Goal: Task Accomplishment & Management: Manage account settings

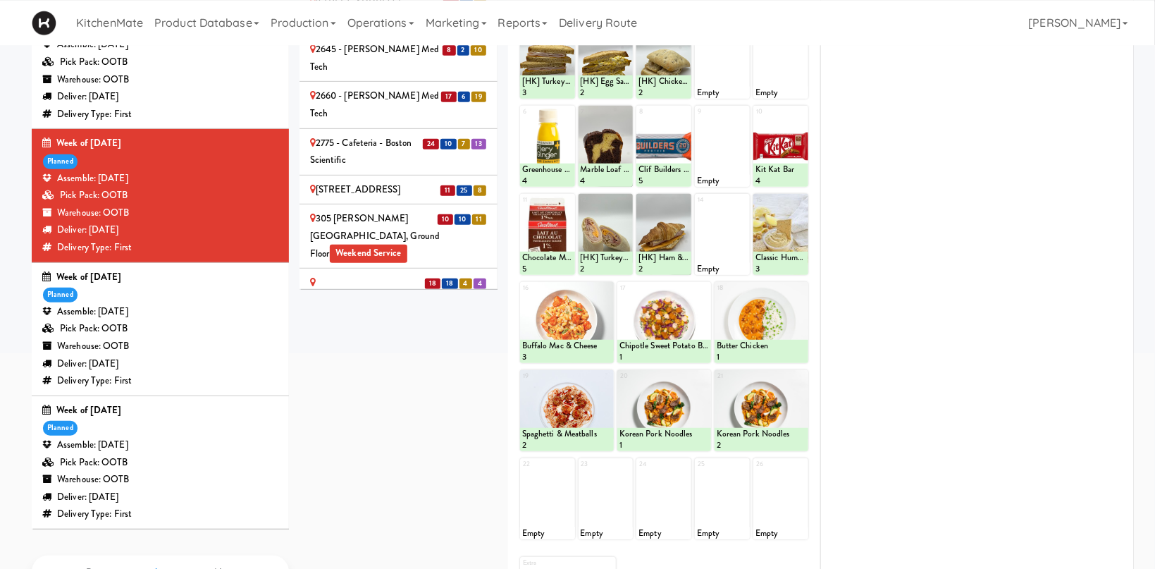
scroll to position [187, 0]
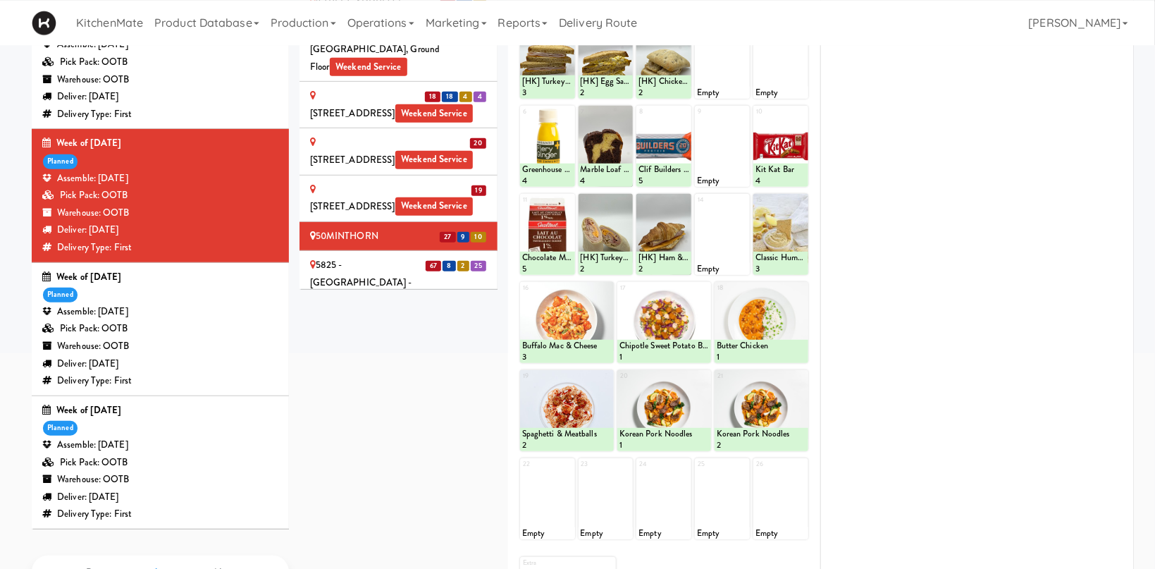
click at [357, 257] on div "5825 - [GEOGRAPHIC_DATA] - [GEOGRAPHIC_DATA] Scientific" at bounding box center [398, 283] width 177 height 52
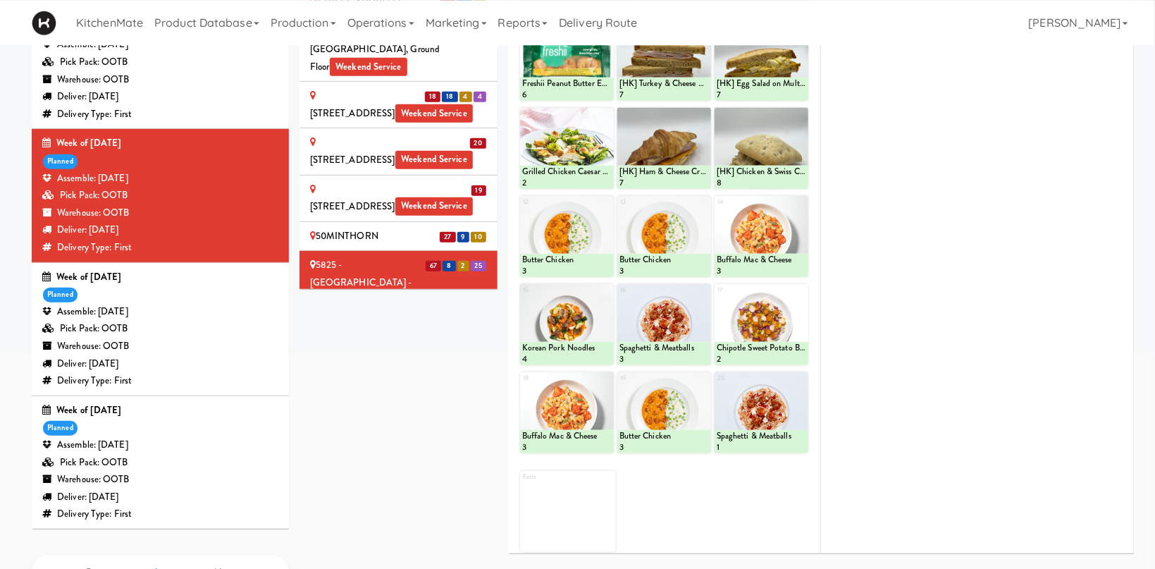
click at [352, 321] on div "[STREET_ADDRESS]" at bounding box center [398, 330] width 177 height 18
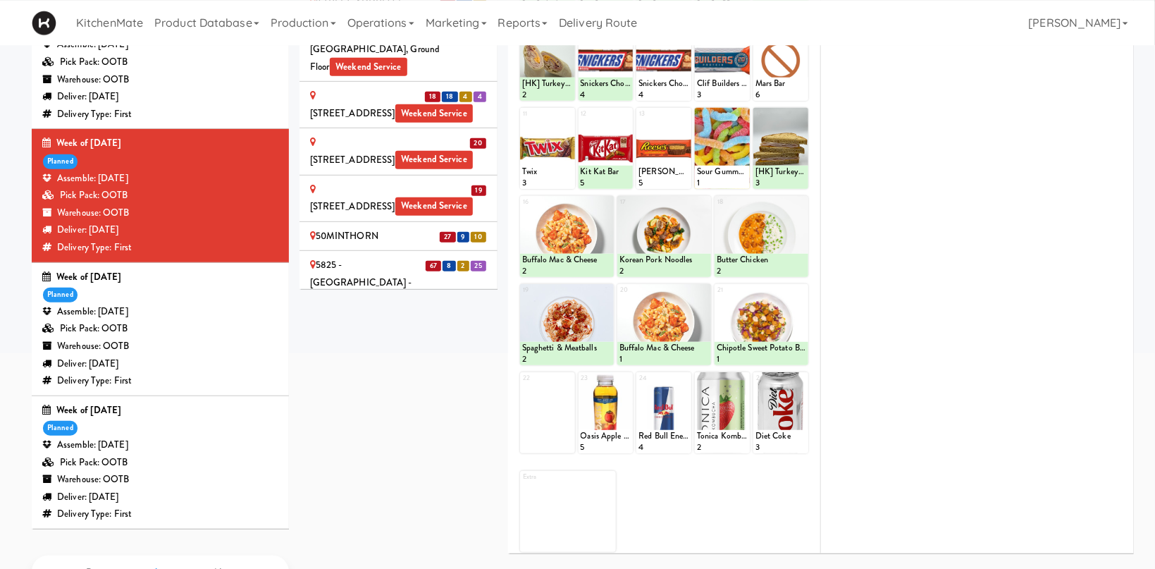
click at [414, 345] on li "10 5 7 AbbVie - Lunchroom" at bounding box center [399, 360] width 198 height 30
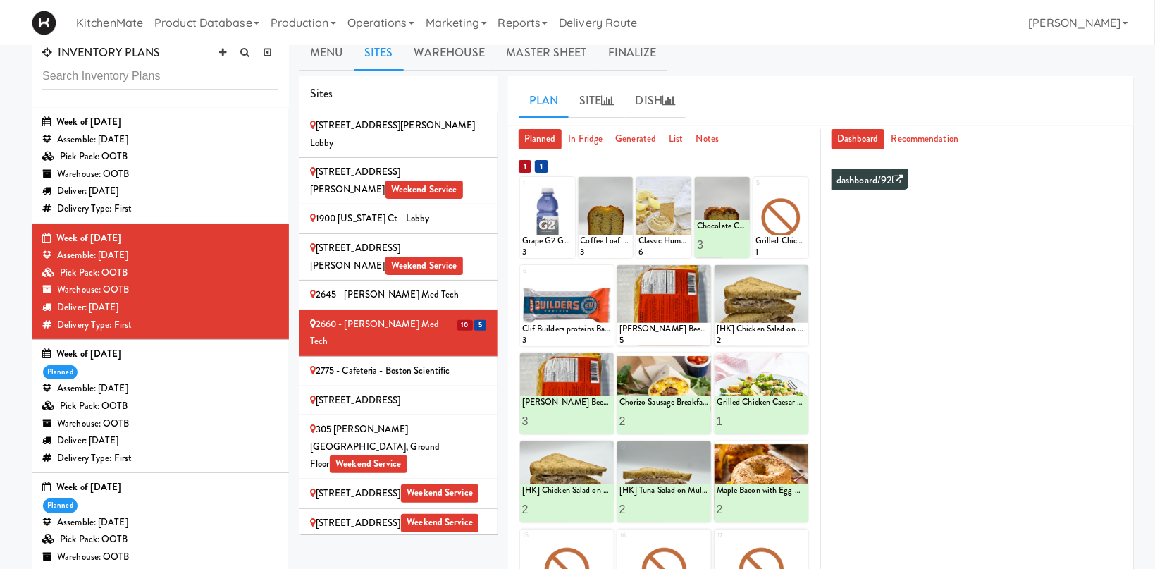
scroll to position [16, 0]
click at [157, 200] on div "Deliver: Monday Sep 15, 2025" at bounding box center [160, 192] width 236 height 18
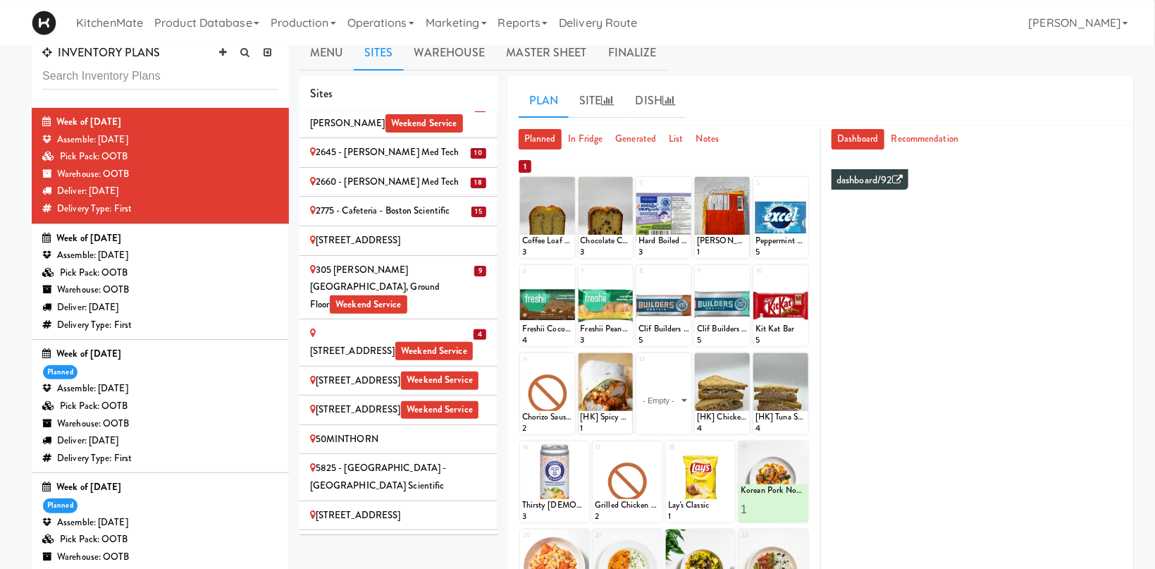
scroll to position [143, 0]
click at [438, 430] on div "50MINTHORN" at bounding box center [398, 439] width 177 height 18
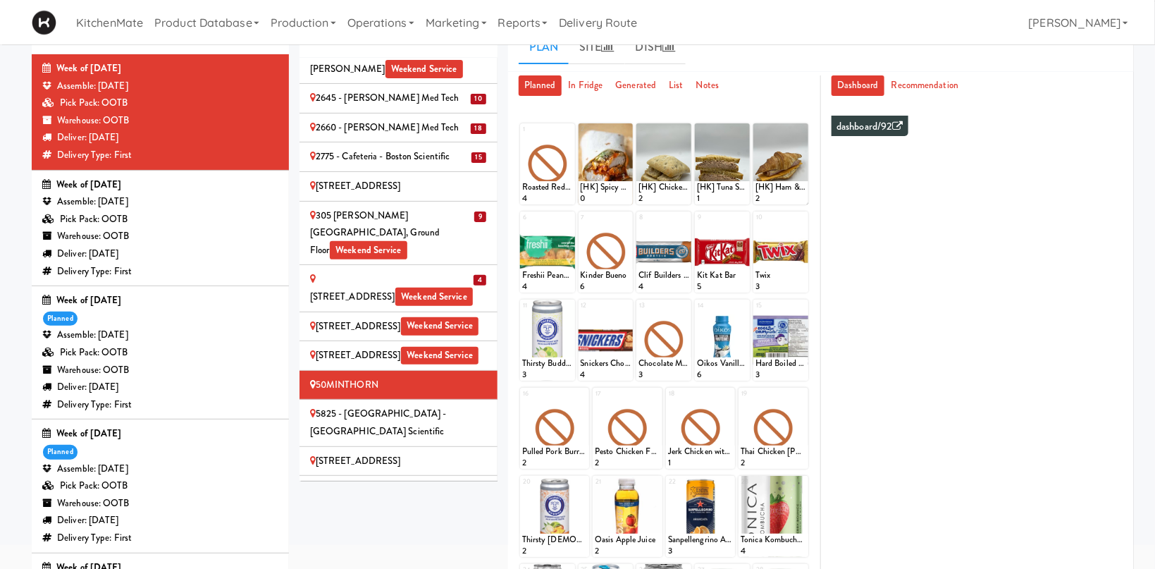
scroll to position [74, 0]
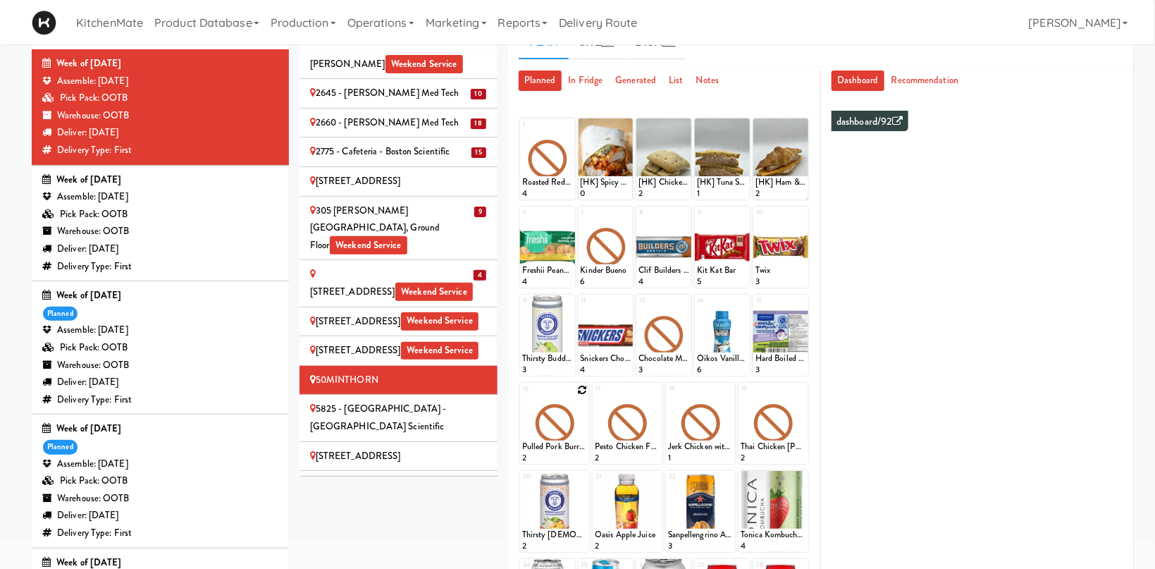
click at [581, 391] on icon at bounding box center [582, 390] width 10 height 10
click at [522, 396] on select "- Empty - Activia Probiotic Peach Mango Smoothie Chocolate Milk Tetra Pack Coca…" at bounding box center [555, 430] width 66 height 68
click option "Beef Barbacoa" at bounding box center [0, 0] width 0 height 0
type input "2"
click at [553, 450] on input "2" at bounding box center [538, 451] width 32 height 26
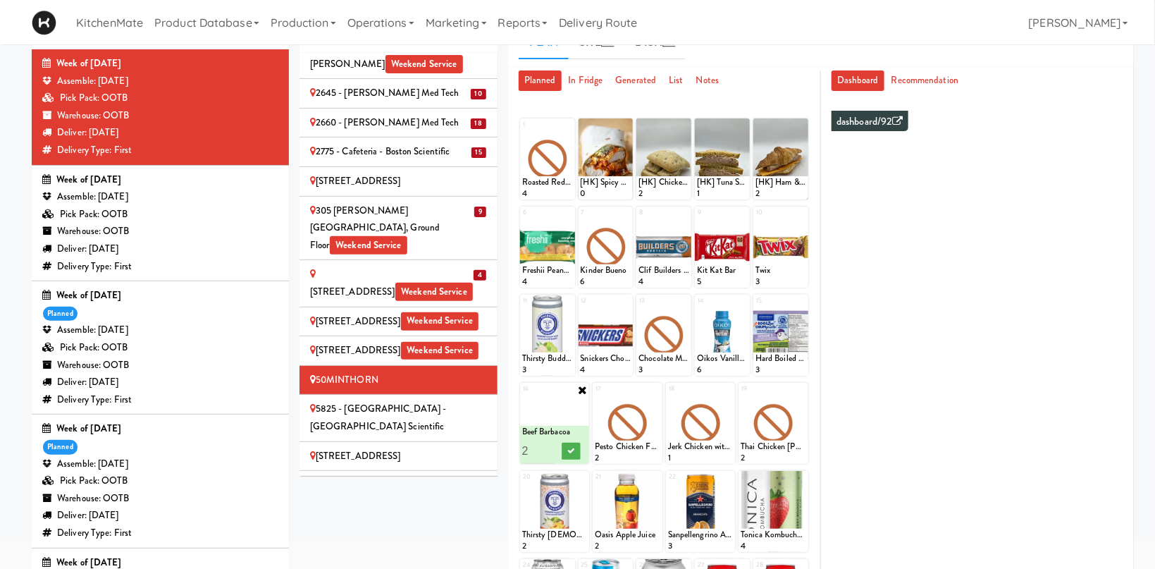
click at [561, 452] on div at bounding box center [571, 451] width 32 height 26
click at [654, 391] on icon at bounding box center [656, 390] width 10 height 10
click at [595, 396] on select "- Empty - Activia Probiotic Peach Mango Smoothie Chocolate Milk Tetra Pack Coca…" at bounding box center [628, 430] width 66 height 68
click option "Buffalo Mac & Cheese" at bounding box center [0, 0] width 0 height 0
click at [622, 444] on input "1" at bounding box center [611, 451] width 32 height 26
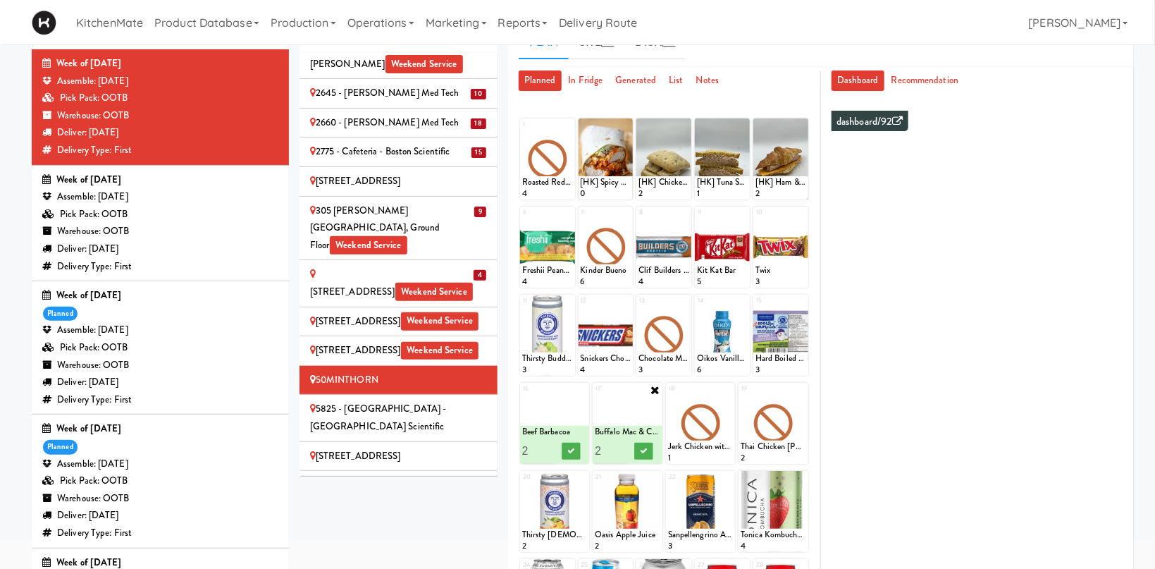
type input "2"
click at [622, 446] on input "2" at bounding box center [611, 451] width 32 height 26
click at [647, 445] on button at bounding box center [643, 451] width 18 height 17
click at [574, 447] on button at bounding box center [571, 451] width 18 height 17
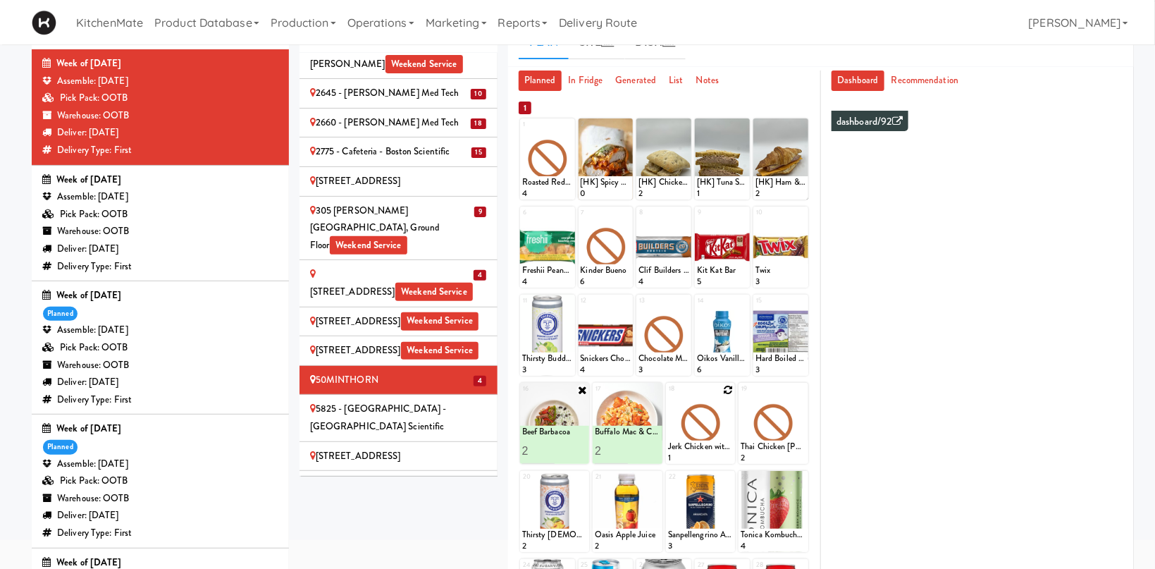
click at [730, 393] on icon at bounding box center [728, 390] width 10 height 10
click at [668, 396] on select "- Empty - Activia Probiotic Peach Mango Smoothie Chocolate Milk Tetra Pack Coca…" at bounding box center [701, 430] width 66 height 68
click option "Butter Chicken" at bounding box center [0, 0] width 0 height 0
click at [692, 452] on input "0" at bounding box center [684, 451] width 32 height 26
click at [694, 447] on input "1" at bounding box center [684, 451] width 32 height 26
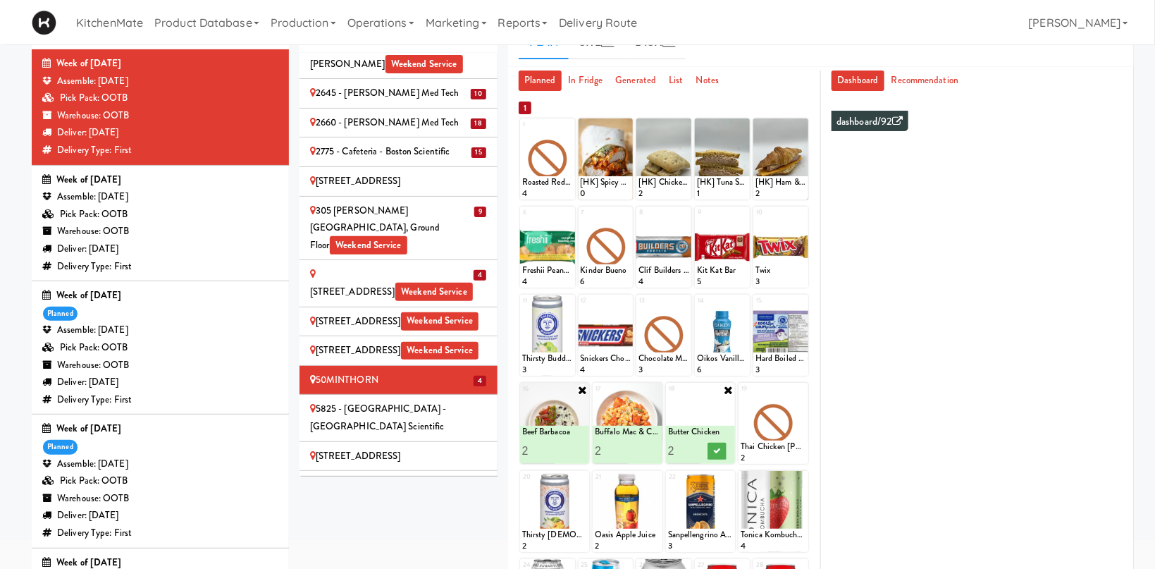
type input "2"
click at [694, 447] on input "2" at bounding box center [684, 451] width 32 height 26
click at [715, 452] on icon at bounding box center [716, 451] width 7 height 8
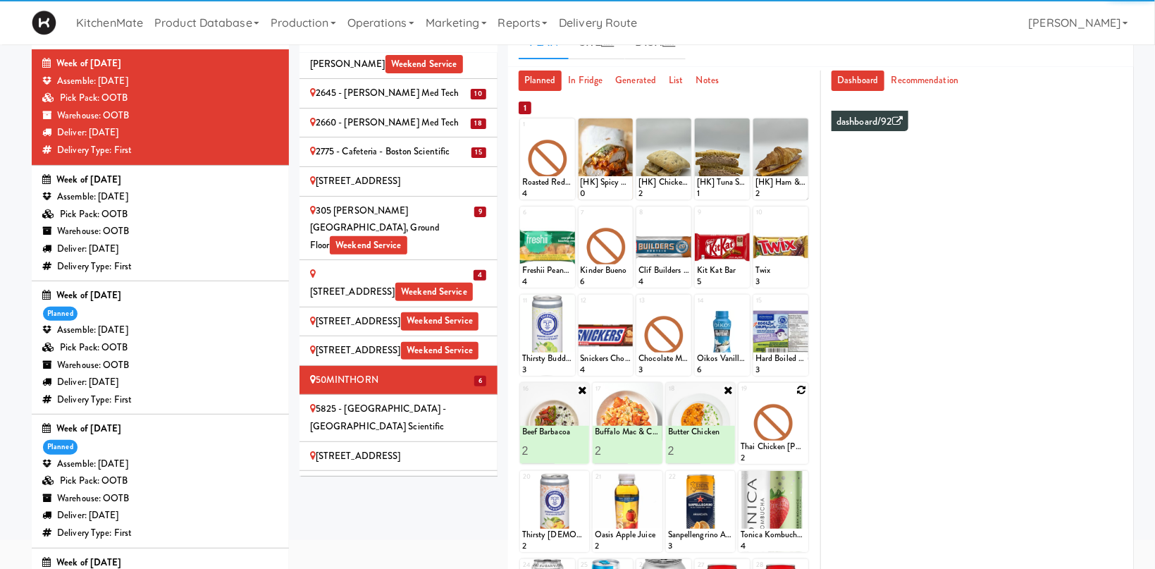
click at [803, 390] on icon at bounding box center [801, 390] width 10 height 10
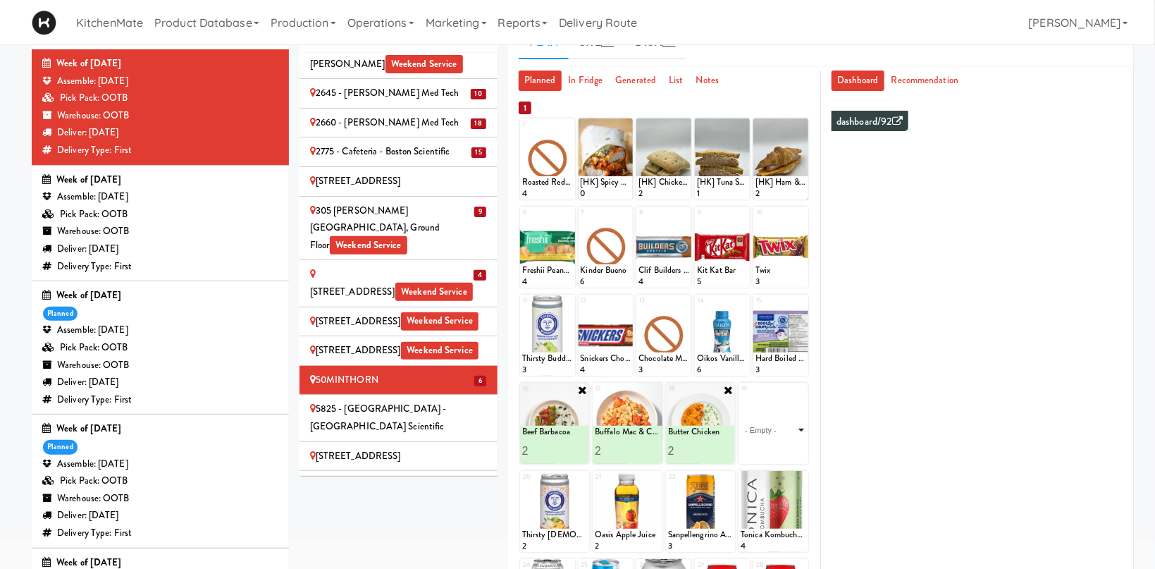
click at [741, 396] on select "- Empty - Activia Probiotic Peach Mango Smoothie Chocolate Milk Tetra Pack Coca…" at bounding box center [774, 430] width 66 height 68
click option "Moroccan Chickpea & Couscous Bowl" at bounding box center [0, 0] width 0 height 0
type input "2"
click at [770, 448] on input "2" at bounding box center [757, 451] width 32 height 26
click at [787, 450] on icon at bounding box center [790, 451] width 7 height 8
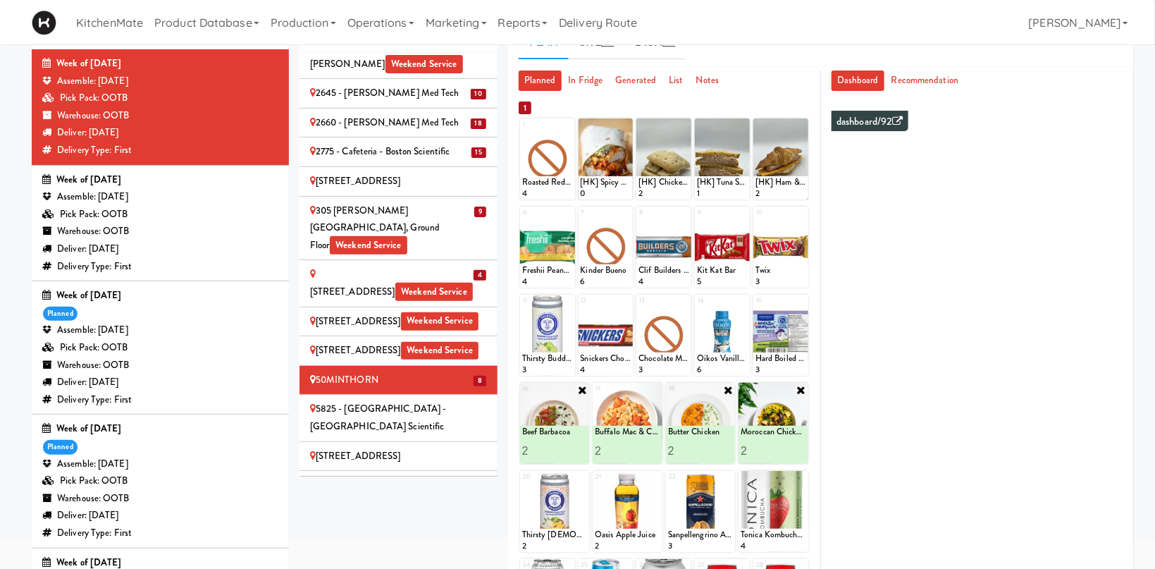
click at [445, 400] on div "5825 - [GEOGRAPHIC_DATA] - [GEOGRAPHIC_DATA] Scientific" at bounding box center [398, 417] width 177 height 35
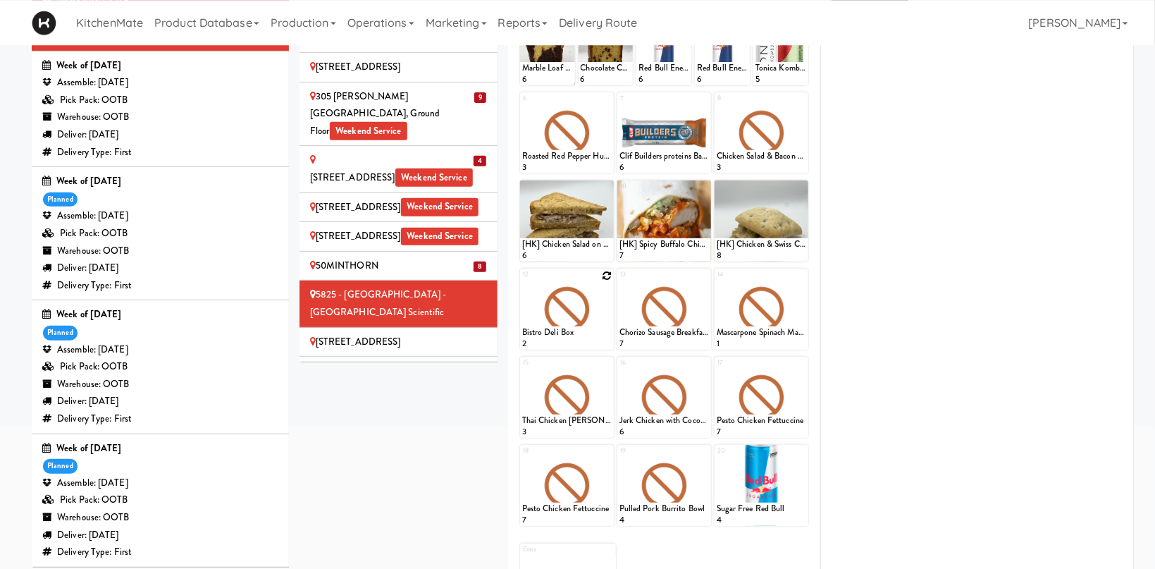
scroll to position [189, 0]
click at [610, 364] on icon at bounding box center [607, 363] width 10 height 10
click at [522, 369] on select "- Empty - Activia Probiotic Peach Mango Smoothie Chocolate Milk Tetra Pack Coca…" at bounding box center [567, 403] width 90 height 68
click option "Beef Barbacoa" at bounding box center [0, 0] width 0 height 0
type input "1"
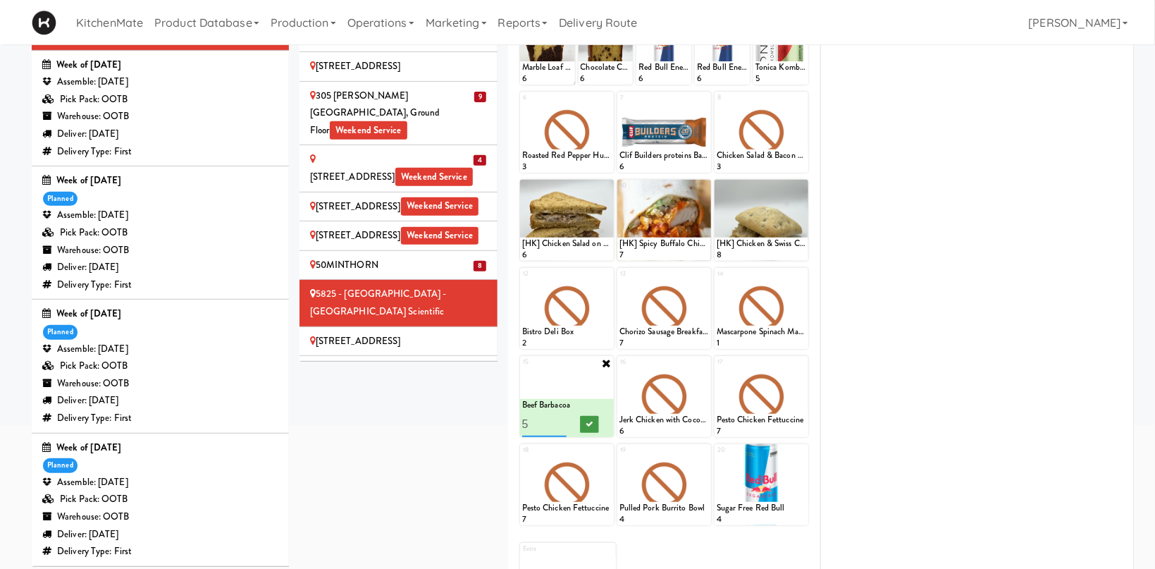
type input "5"
click at [580, 417] on button at bounding box center [589, 424] width 18 height 17
click at [707, 361] on icon at bounding box center [704, 363] width 10 height 10
click at [620, 369] on select "- Empty - Activia Probiotic Peach Mango Smoothie Chocolate Milk Tetra Pack Coca…" at bounding box center [665, 403] width 90 height 68
click option "Buffalo Mac & Cheese" at bounding box center [0, 0] width 0 height 0
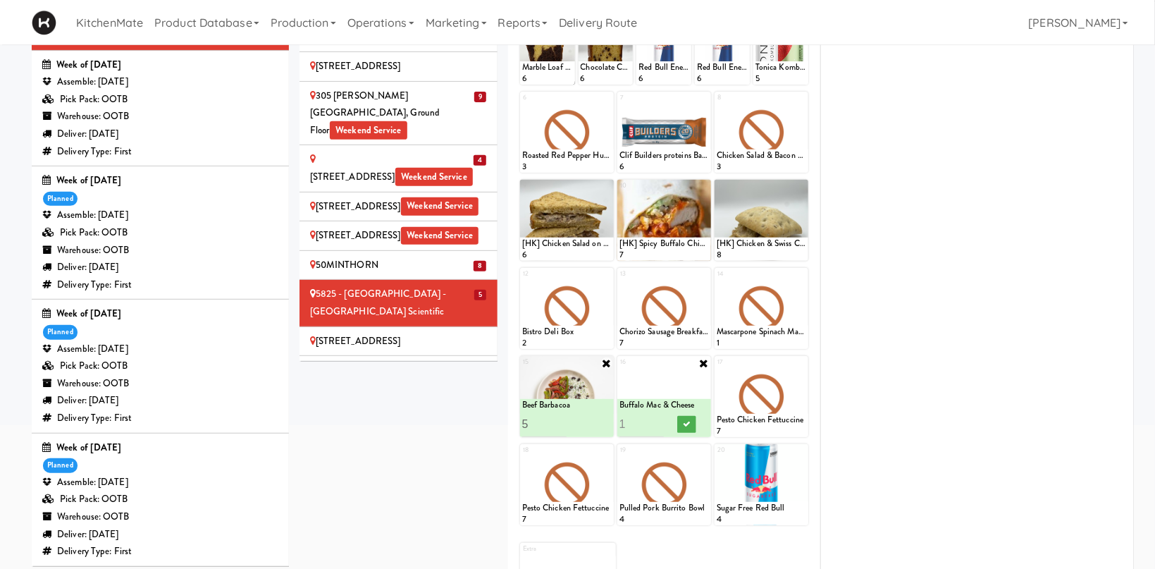
type input "8"
type input "6"
click at [687, 425] on icon at bounding box center [686, 424] width 7 height 8
click at [803, 364] on icon at bounding box center [801, 363] width 10 height 10
click at [717, 369] on select "- Empty - Activia Probiotic Peach Mango Smoothie Chocolate Milk Tetra Pack Coca…" at bounding box center [762, 403] width 90 height 68
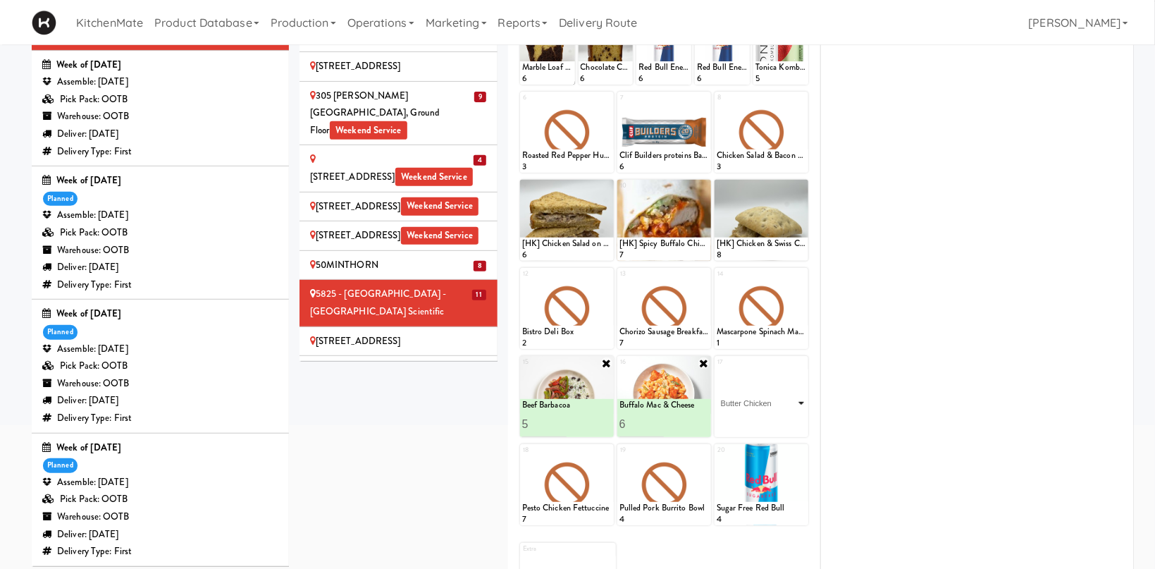
click option "Butter Chicken" at bounding box center [0, 0] width 0 height 0
type input "6"
click at [781, 430] on button at bounding box center [784, 424] width 18 height 17
click at [608, 454] on icon at bounding box center [607, 451] width 10 height 10
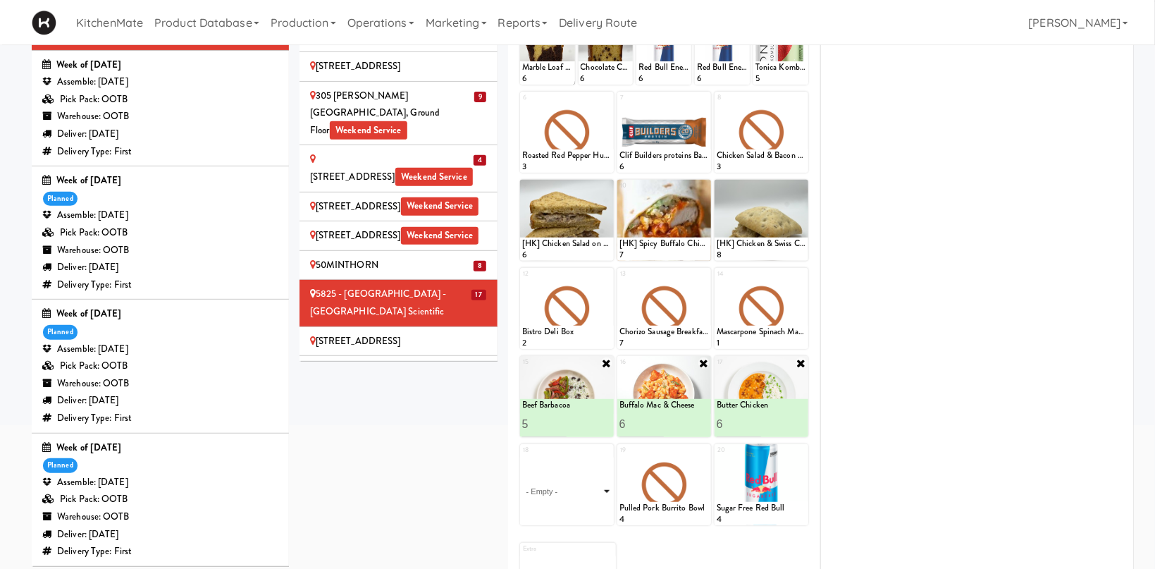
click at [522, 457] on select "- Empty - Activia Probiotic Peach Mango Smoothie Chocolate Milk Tetra Pack Coca…" at bounding box center [567, 491] width 90 height 68
click option "Korean Pork Noodles" at bounding box center [0, 0] width 0 height 0
type input "6"
type input "5"
click at [591, 512] on icon at bounding box center [589, 512] width 7 height 8
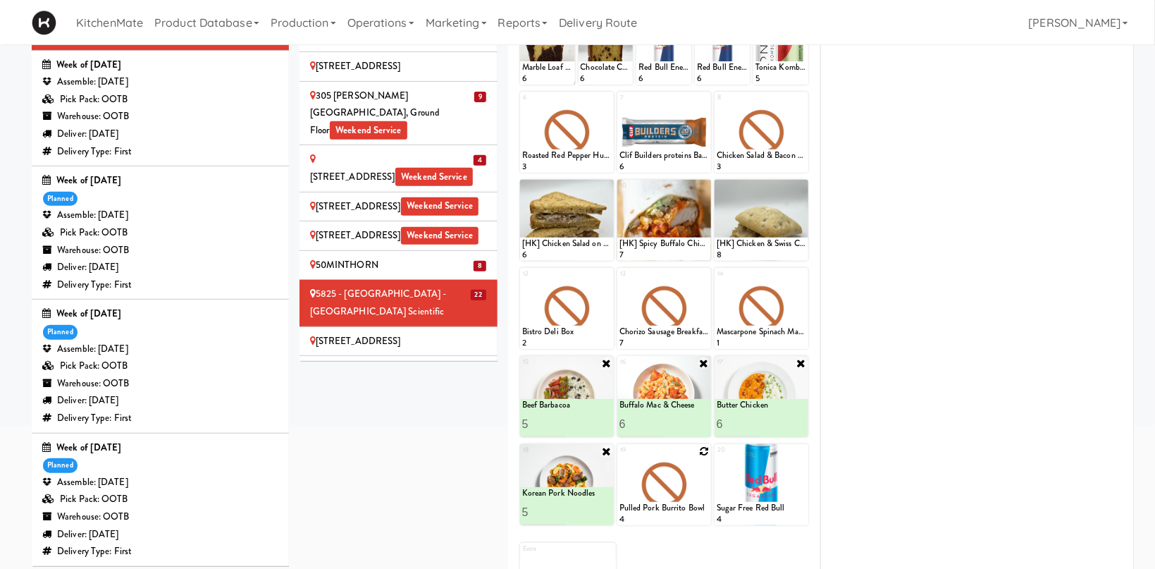
click at [705, 450] on icon at bounding box center [704, 451] width 10 height 10
click at [620, 457] on select "- Empty - Activia Probiotic Peach Mango Smoothie Chocolate Milk Tetra Pack Coca…" at bounding box center [665, 491] width 90 height 68
click option "Butter Chicken" at bounding box center [0, 0] width 0 height 0
type input "7"
type input "5"
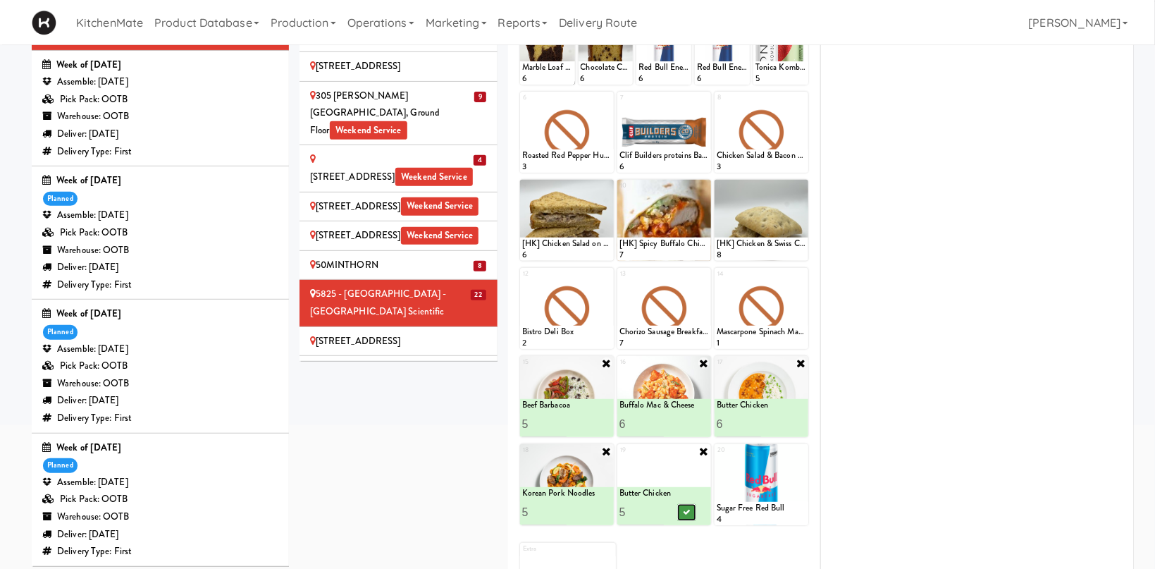
click at [688, 516] on button at bounding box center [686, 512] width 18 height 17
click at [804, 273] on icon at bounding box center [801, 275] width 10 height 10
click at [717, 281] on select "- Empty - Activia Probiotic Peach Mango Smoothie Chocolate Milk Tetra Pack Coca…" at bounding box center [762, 315] width 90 height 68
click option "Moroccan Chickpea & Couscous Bowl" at bounding box center [0, 0] width 0 height 0
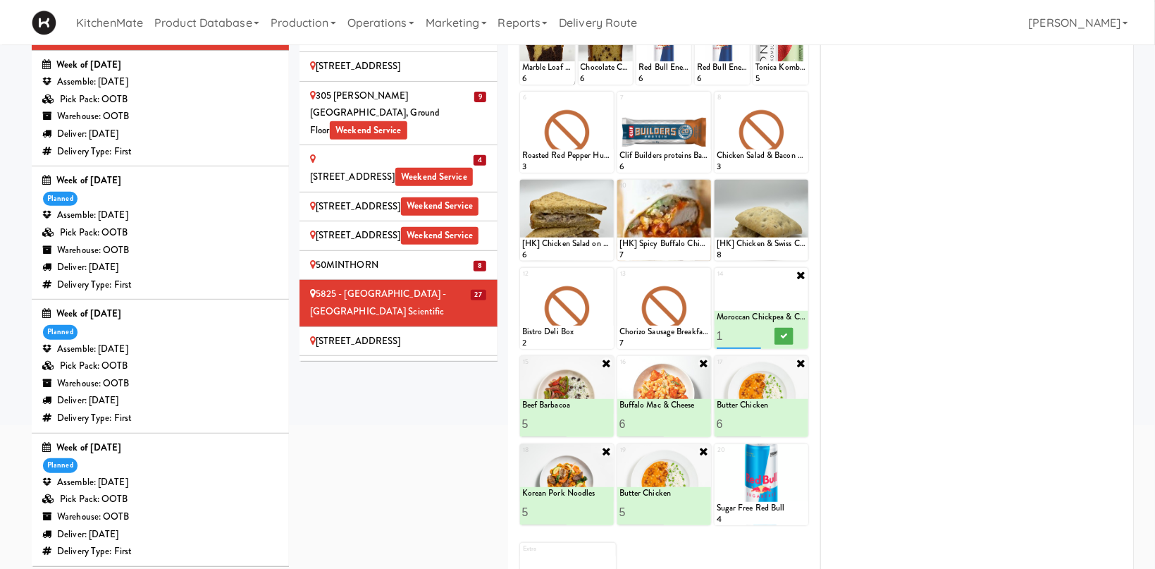
click at [753, 329] on input "1" at bounding box center [739, 336] width 45 height 26
type input "2"
click at [754, 333] on input "2" at bounding box center [739, 336] width 45 height 26
click at [783, 339] on icon at bounding box center [783, 336] width 7 height 8
click at [421, 327] on li "[STREET_ADDRESS]" at bounding box center [399, 342] width 198 height 30
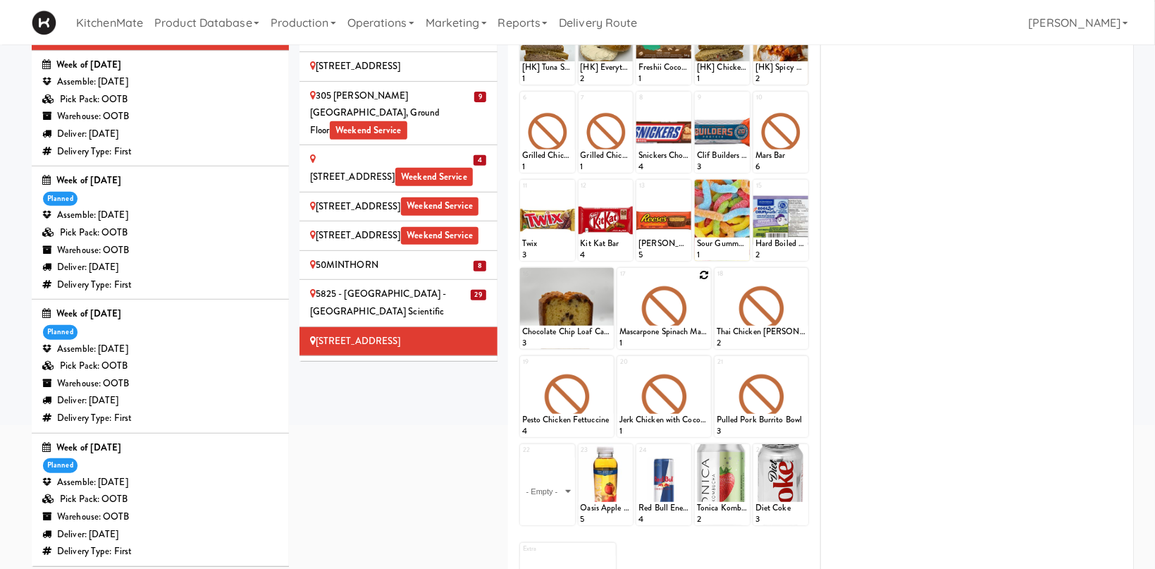
click at [704, 276] on icon at bounding box center [704, 275] width 10 height 10
click at [620, 281] on select "- Empty - Activia Probiotic Peach Mango Smoothie Chocolate Milk Tetra Pack Coca…" at bounding box center [665, 315] width 90 height 68
click option "Buffalo Mac & Cheese" at bounding box center [0, 0] width 0 height 0
type input "3"
click at [686, 335] on icon at bounding box center [686, 336] width 7 height 8
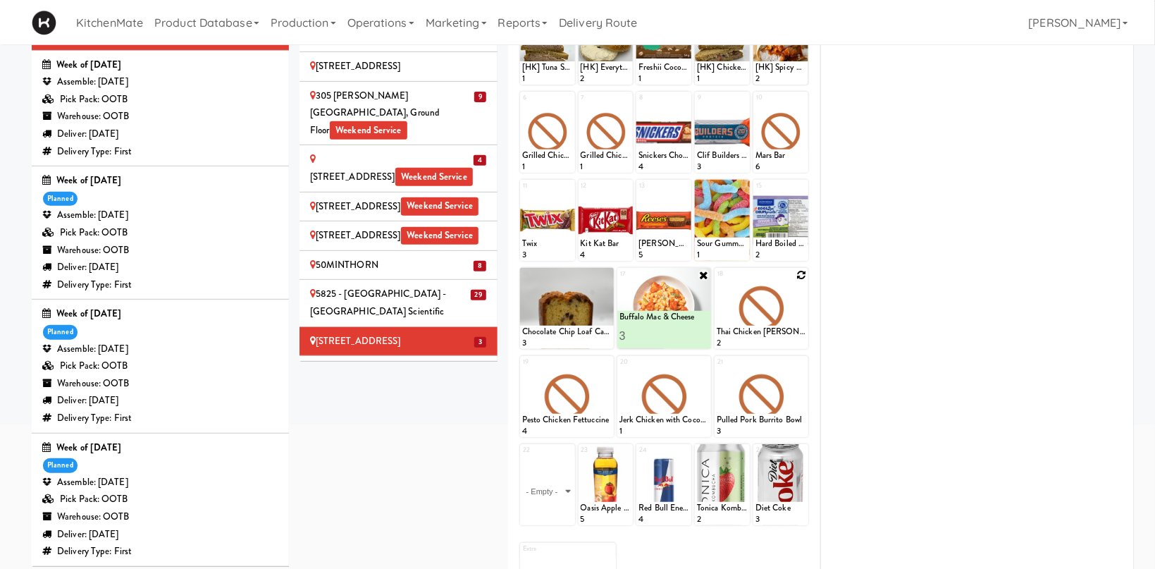
click at [807, 278] on div at bounding box center [762, 308] width 94 height 81
click at [804, 276] on icon at bounding box center [801, 275] width 10 height 10
click at [717, 281] on select "- Empty - Activia Probiotic Peach Mango Smoothie Chocolate Milk Tetra Pack Coca…" at bounding box center [762, 315] width 90 height 68
click option "Buffalo Mac & Cheese" at bounding box center [0, 0] width 0 height 0
type input "3"
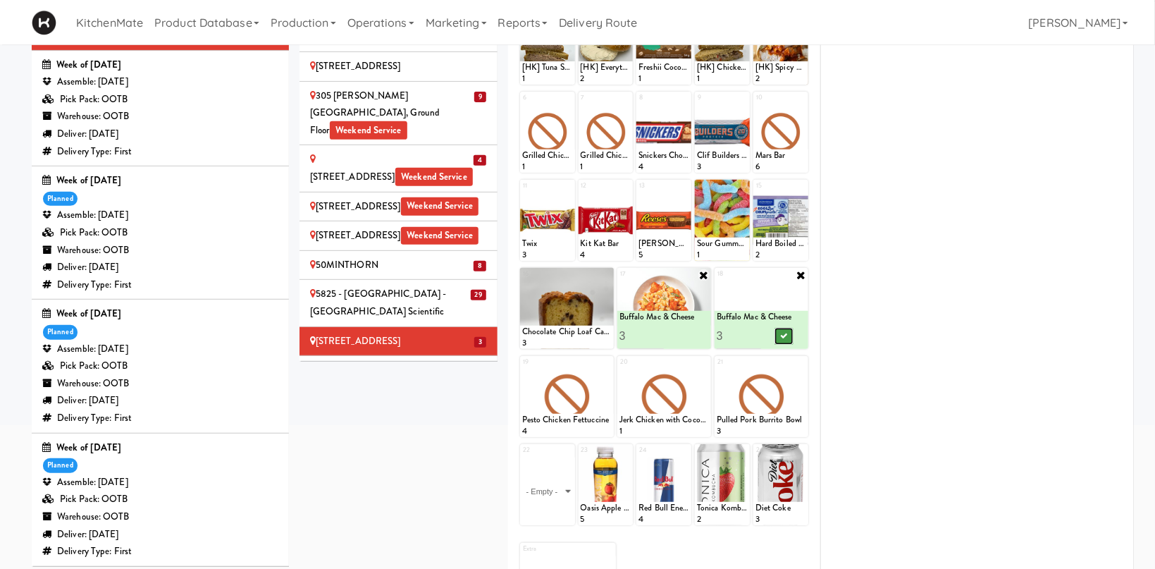
click at [785, 332] on icon at bounding box center [783, 336] width 7 height 8
click at [608, 365] on icon at bounding box center [607, 363] width 10 height 10
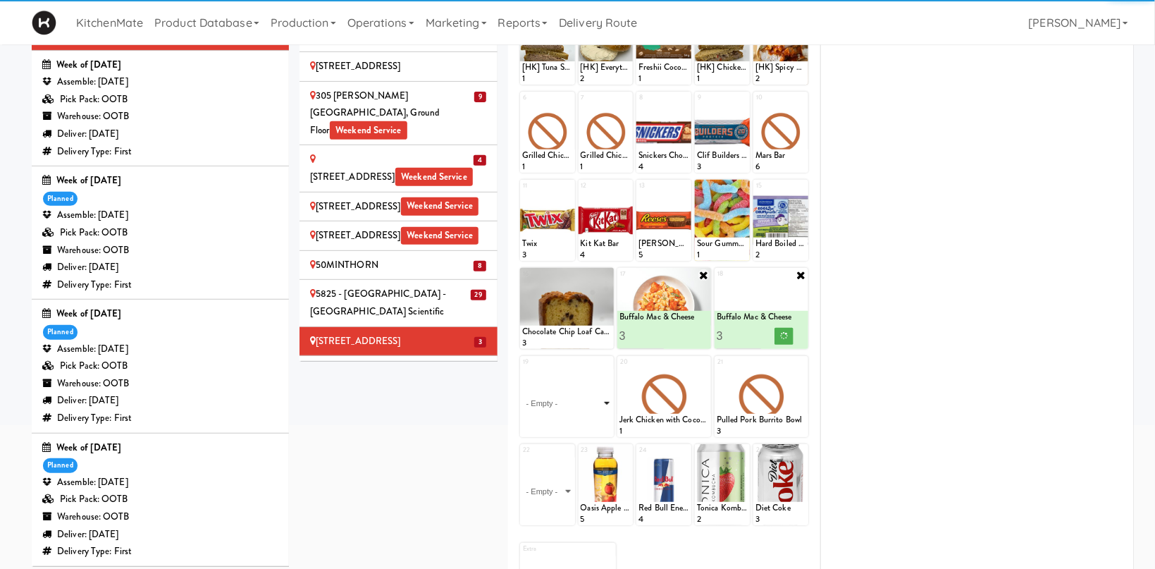
click at [522, 369] on select "- Empty - Activia Probiotic Peach Mango Smoothie Chocolate Milk Tetra Pack Coca…" at bounding box center [567, 403] width 90 height 68
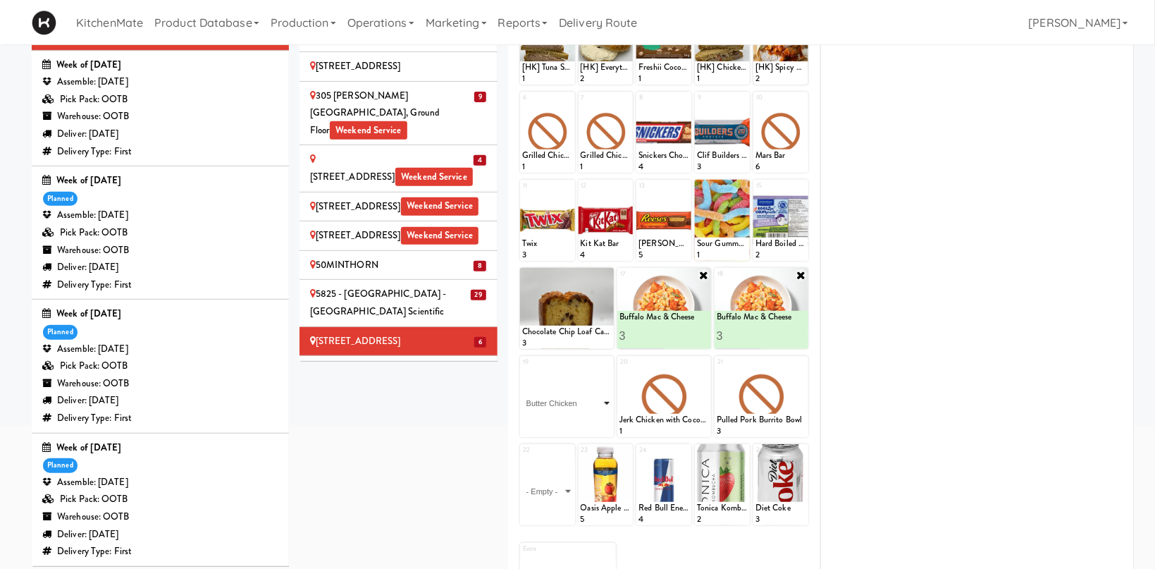
click option "Butter Chicken" at bounding box center [0, 0] width 0 height 0
type input "3"
click at [595, 420] on button at bounding box center [589, 424] width 18 height 17
click at [802, 275] on icon at bounding box center [801, 274] width 11 height 11
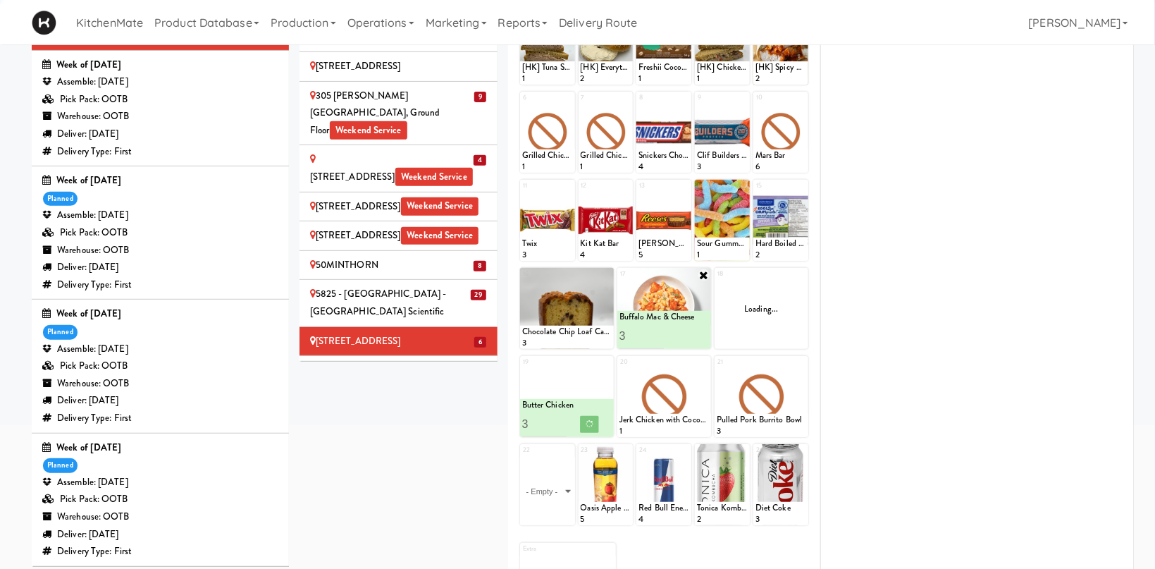
click at [798, 293] on div "Loading..." at bounding box center [762, 308] width 94 height 81
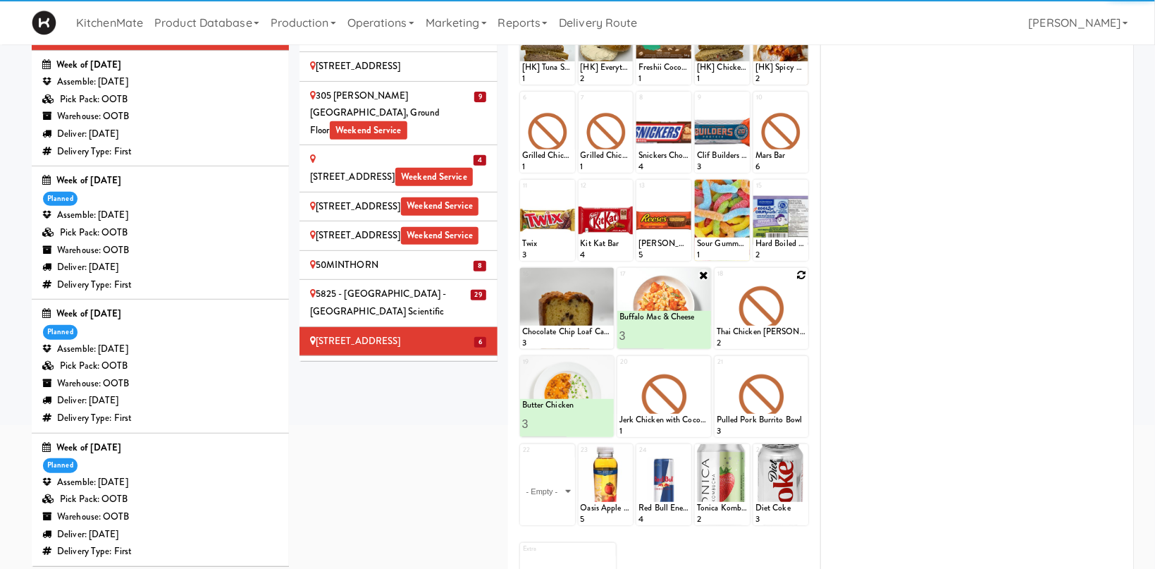
click at [798, 275] on icon at bounding box center [801, 275] width 10 height 10
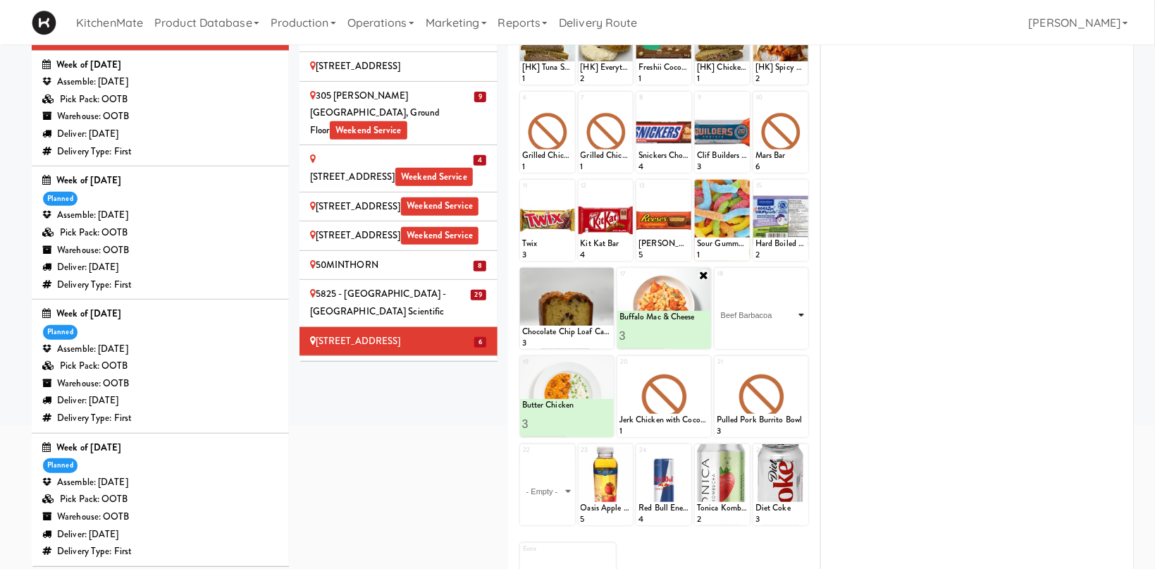
click option "Beef Barbacoa" at bounding box center [0, 0] width 0 height 0
type input "3"
click at [783, 328] on button at bounding box center [784, 336] width 18 height 17
click at [701, 366] on icon at bounding box center [704, 363] width 10 height 10
click at [620, 369] on select "- Empty - Activia Probiotic Peach Mango Smoothie Chocolate Milk Tetra Pack Coca…" at bounding box center [665, 403] width 90 height 68
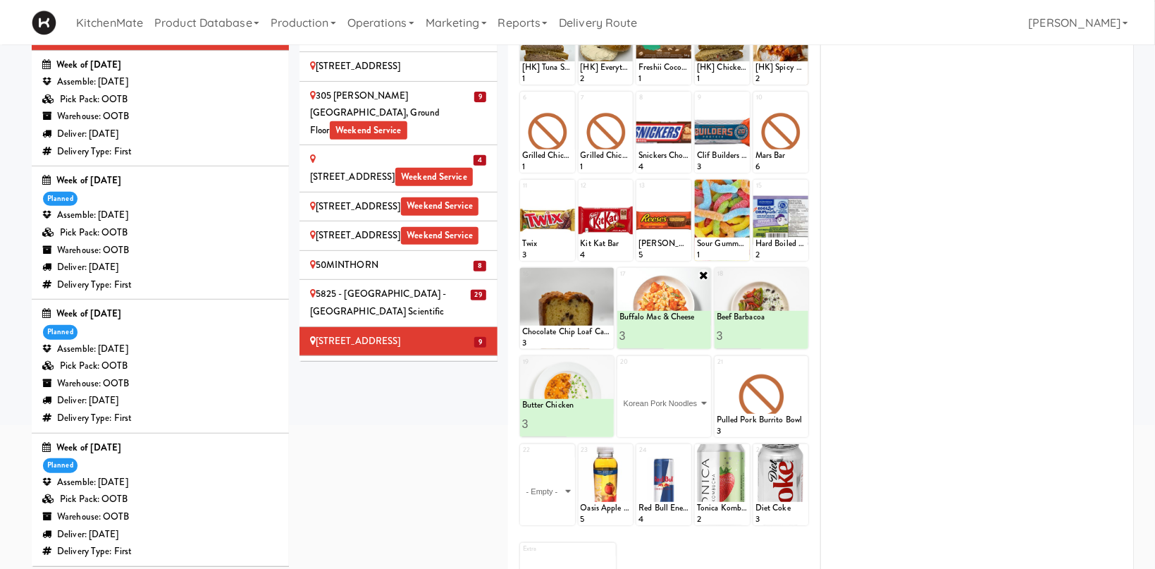
click option "Korean Pork Noodles" at bounding box center [0, 0] width 0 height 0
type input "3"
click at [684, 423] on icon at bounding box center [686, 424] width 7 height 8
click at [803, 362] on icon at bounding box center [801, 363] width 10 height 10
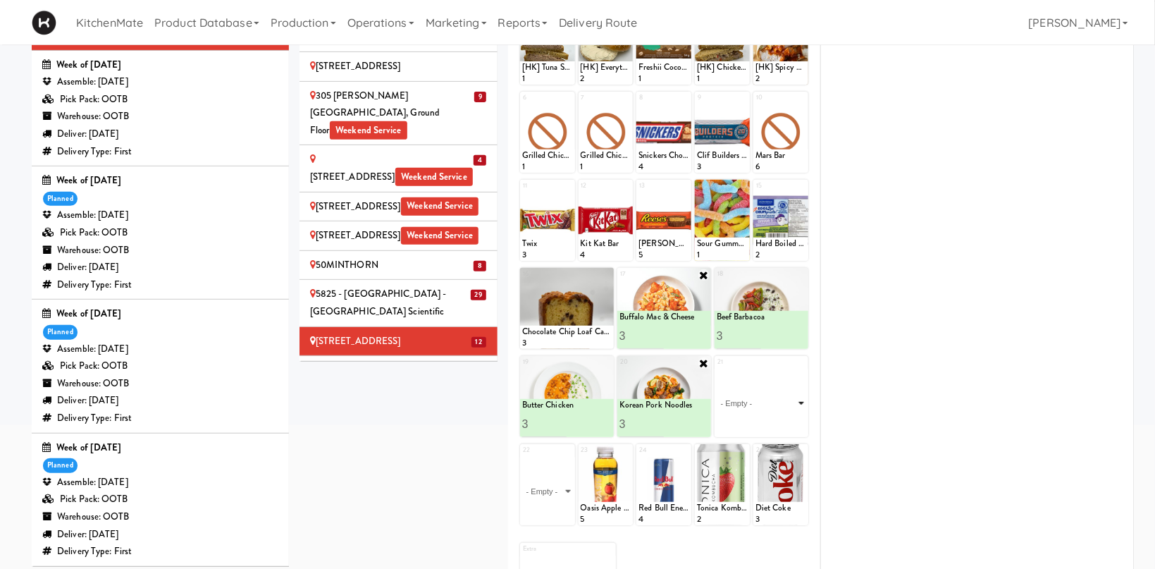
click at [717, 369] on select "- Empty - Activia Probiotic Peach Mango Smoothie Chocolate Milk Tetra Pack Coca…" at bounding box center [762, 403] width 90 height 68
click option "Moroccan Chickpea & Couscous Bowl" at bounding box center [0, 0] width 0 height 0
click at [755, 424] on input "0" at bounding box center [739, 424] width 45 height 26
click at [754, 420] on input "1" at bounding box center [739, 424] width 45 height 26
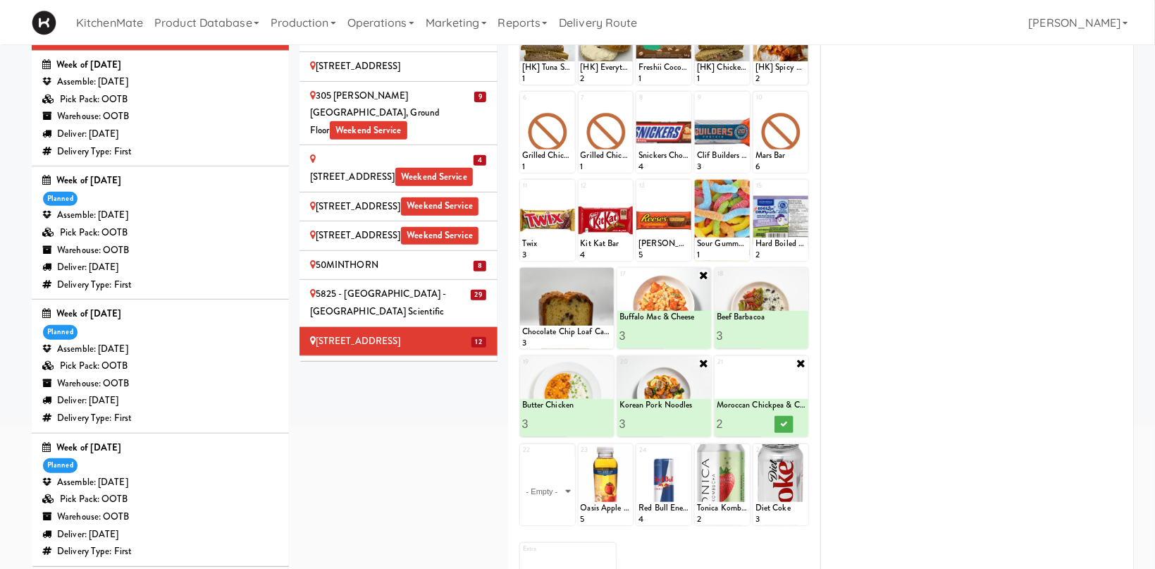
click at [754, 420] on input "2" at bounding box center [739, 424] width 45 height 26
type input "3"
click at [754, 420] on input "3" at bounding box center [739, 424] width 45 height 26
click at [782, 428] on button at bounding box center [784, 424] width 18 height 17
type input "4"
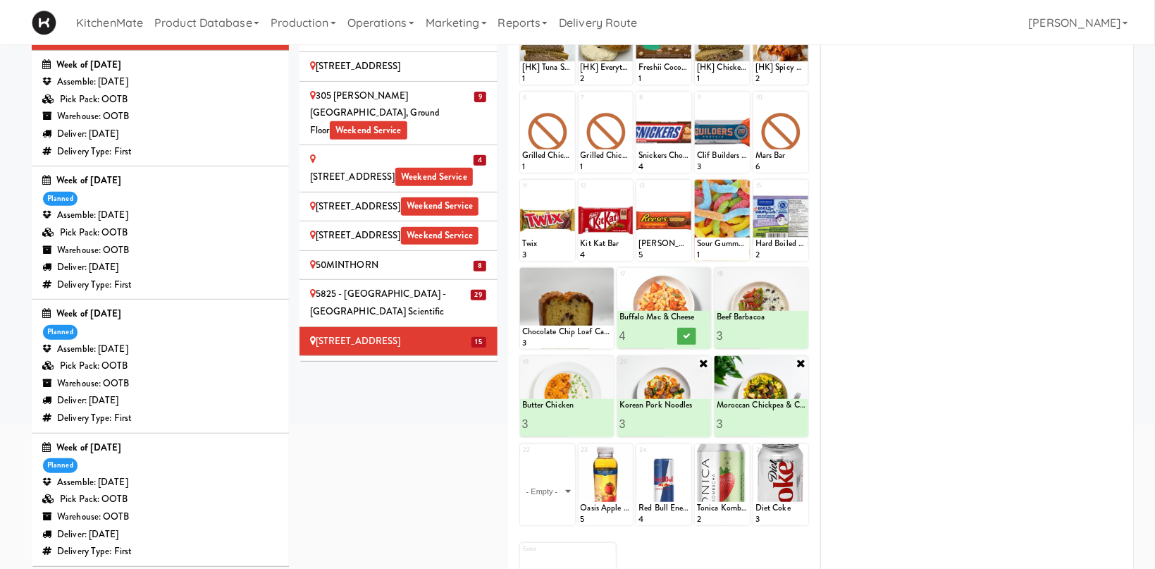
click at [657, 331] on input "4" at bounding box center [642, 336] width 45 height 26
click at [688, 335] on icon at bounding box center [686, 336] width 7 height 8
click at [409, 362] on div "AbbVie - Lunchroom" at bounding box center [398, 371] width 177 height 18
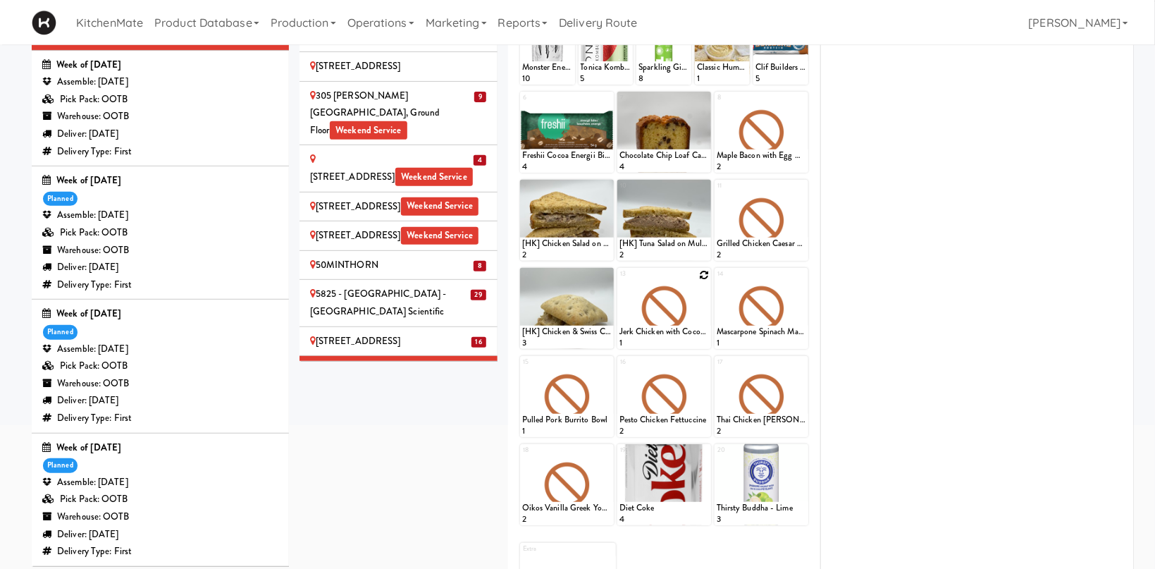
click at [703, 280] on div at bounding box center [664, 308] width 94 height 81
click at [689, 331] on div "Jerk Chicken with Coconut Rice & Beans" at bounding box center [665, 332] width 90 height 12
click at [706, 281] on div at bounding box center [664, 308] width 94 height 81
click at [696, 307] on div at bounding box center [664, 308] width 94 height 81
click at [698, 280] on div at bounding box center [664, 308] width 94 height 81
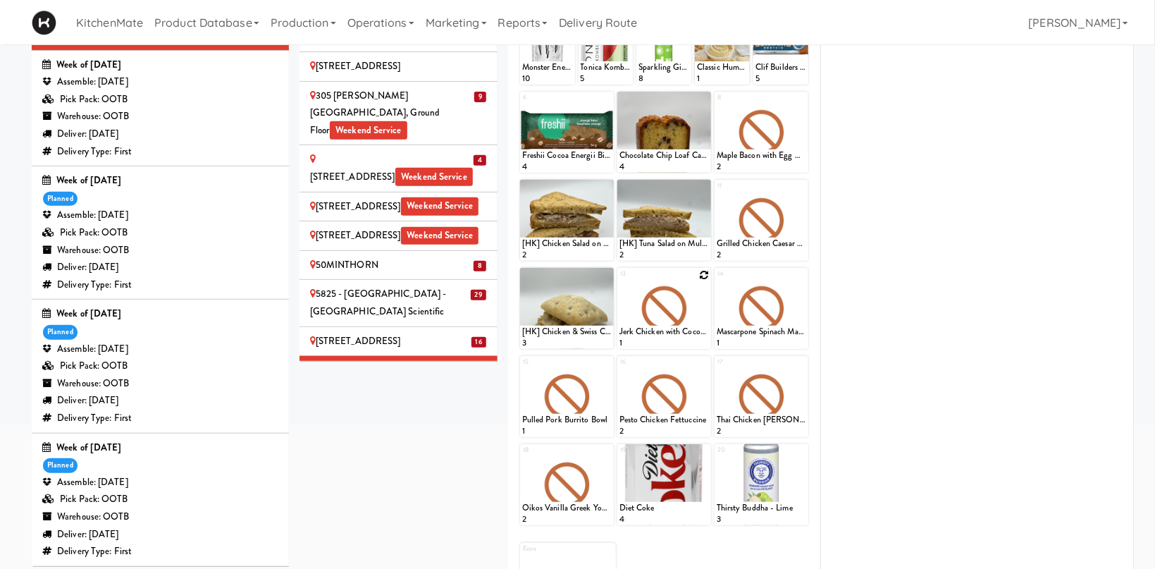
click at [702, 277] on icon at bounding box center [704, 275] width 10 height 10
click at [620, 281] on select "- Empty - Activia Probiotic Peach Mango Smoothie Chocolate Milk Tetra Pack Coca…" at bounding box center [665, 315] width 90 height 68
click option "Buffalo Mac & Cheese" at bounding box center [0, 0] width 0 height 0
click at [659, 339] on input "0" at bounding box center [642, 336] width 45 height 26
click at [656, 328] on input "0" at bounding box center [642, 336] width 45 height 26
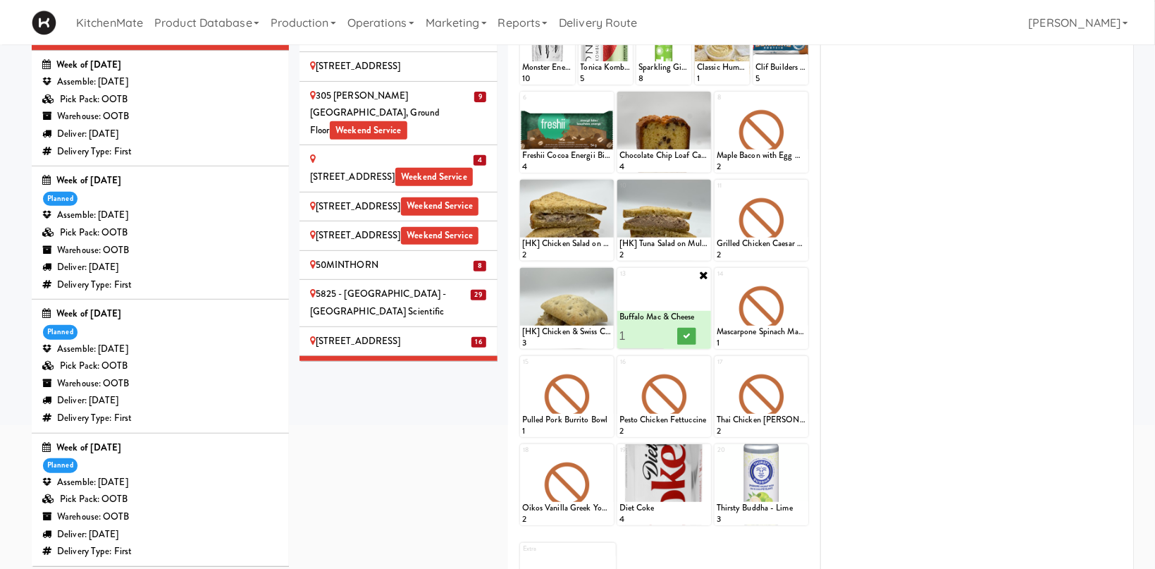
click at [655, 333] on input "1" at bounding box center [642, 336] width 45 height 26
click at [655, 333] on input "2" at bounding box center [642, 336] width 45 height 26
type input "3"
click at [660, 333] on input "3" at bounding box center [642, 336] width 45 height 26
click at [680, 335] on button at bounding box center [686, 336] width 18 height 17
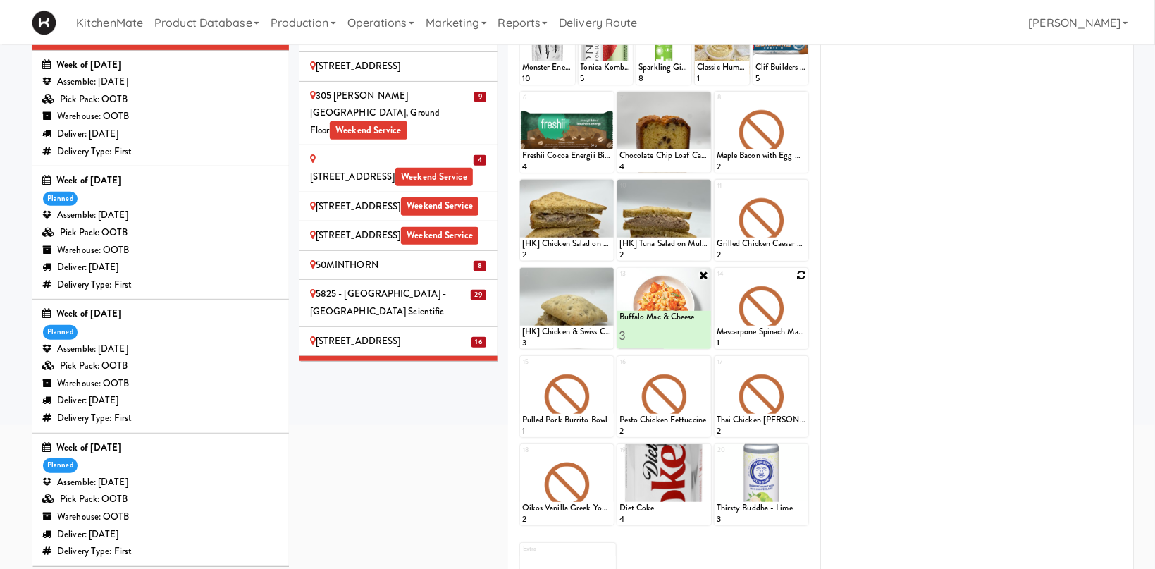
click at [801, 272] on icon at bounding box center [801, 275] width 10 height 10
click at [717, 281] on select "- Empty - Activia Probiotic Peach Mango Smoothie Chocolate Milk Tetra Pack Coca…" at bounding box center [762, 315] width 90 height 68
click option "Moroccan Chickpea & Couscous Bowl" at bounding box center [0, 0] width 0 height 0
type input "2"
click at [754, 334] on input "2" at bounding box center [739, 336] width 45 height 26
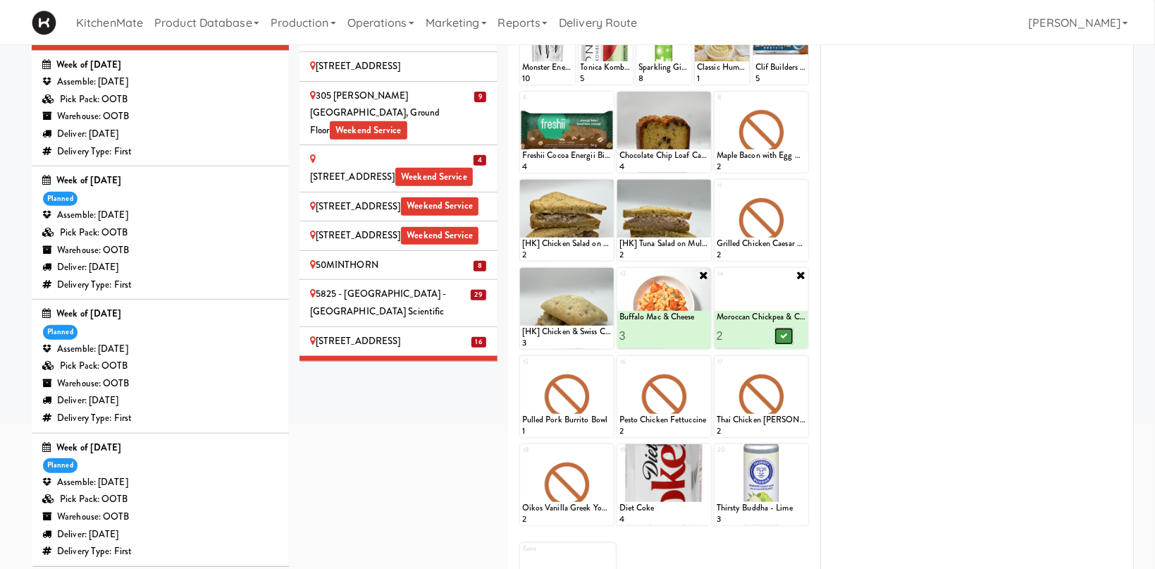
click at [785, 335] on icon at bounding box center [783, 336] width 7 height 8
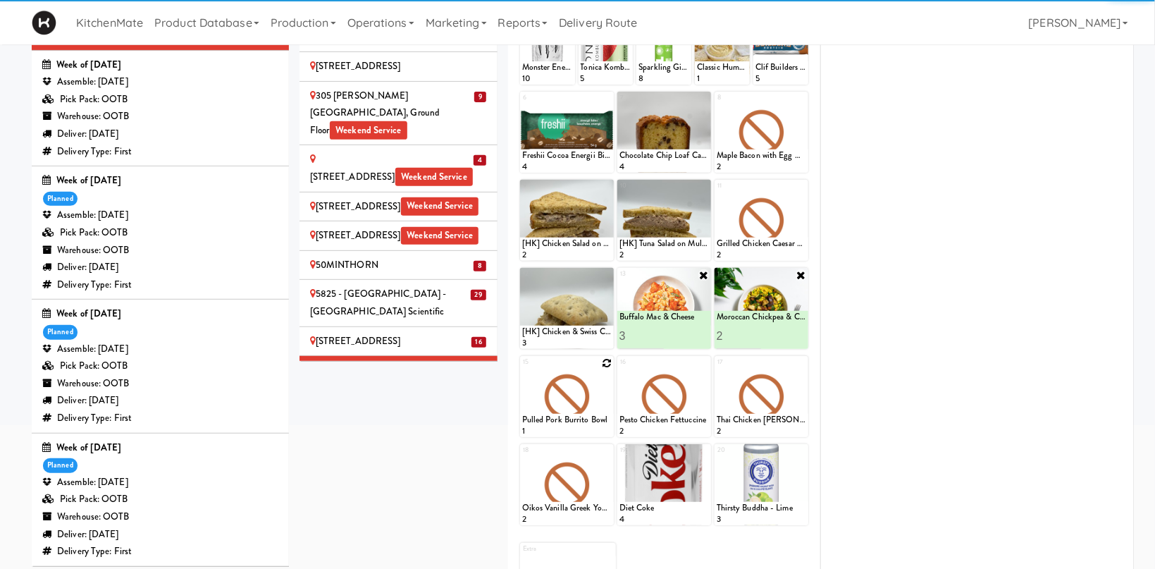
click at [605, 367] on icon at bounding box center [607, 363] width 10 height 10
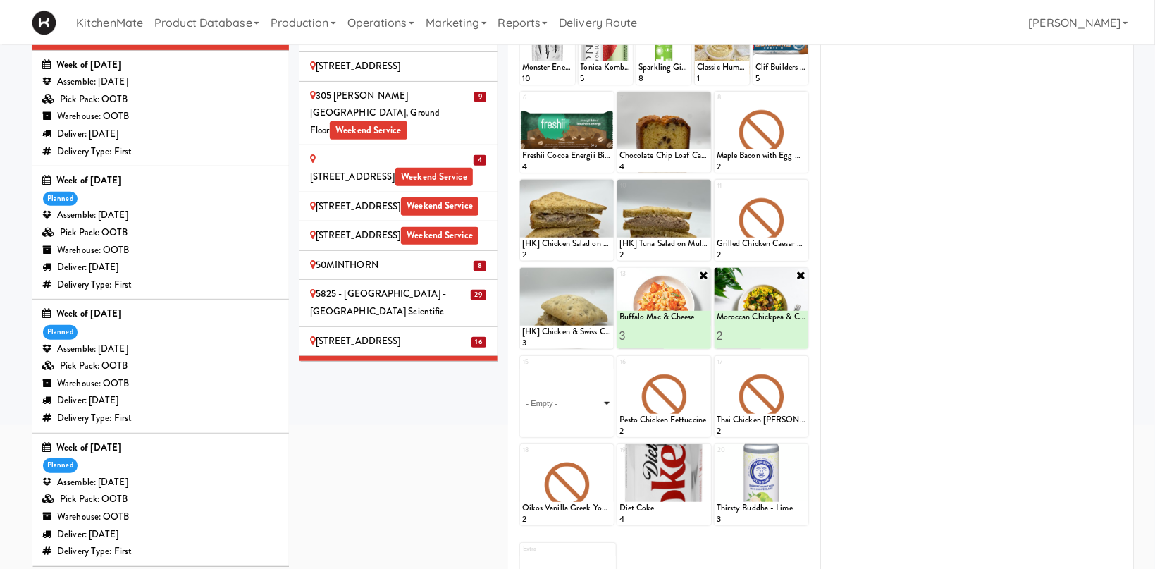
click at [522, 369] on select "- Empty - Activia Probiotic Peach Mango Smoothie Chocolate Milk Tetra Pack Coca…" at bounding box center [567, 403] width 90 height 68
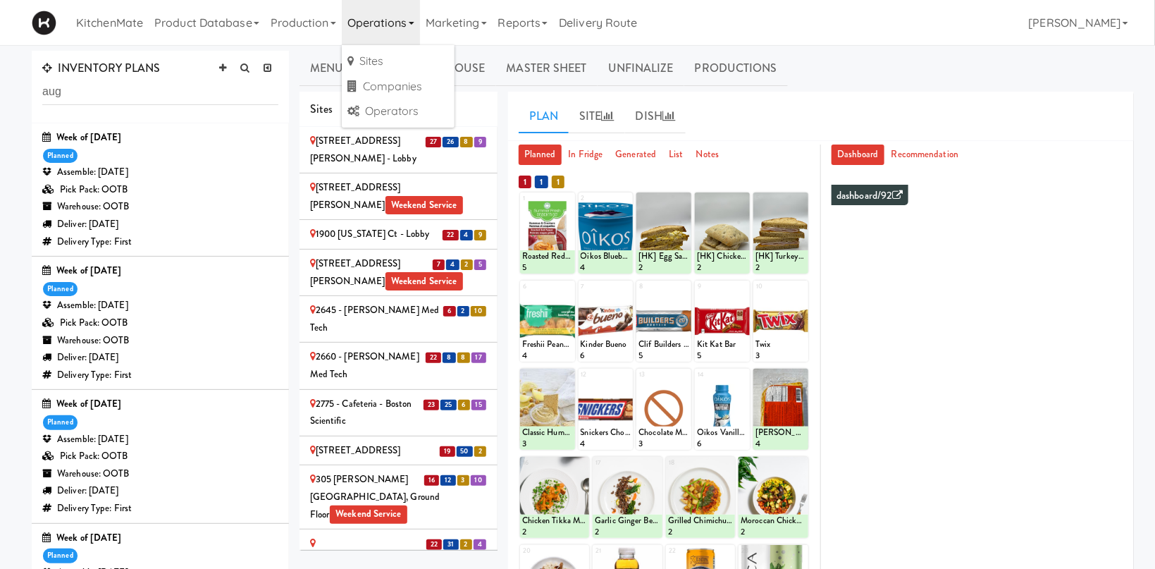
scroll to position [171, 0]
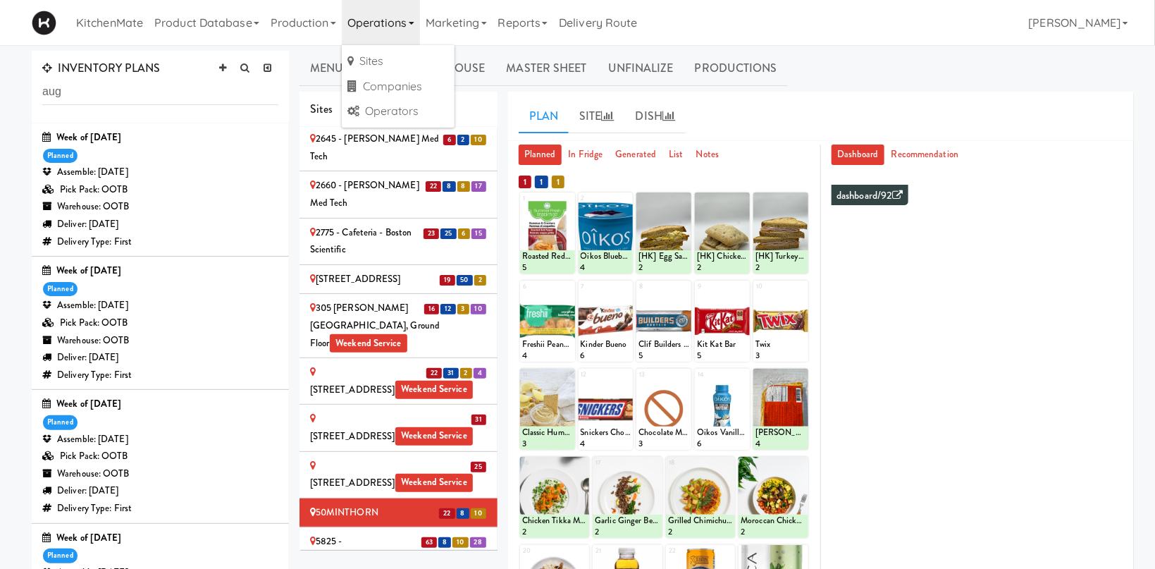
click at [344, 527] on li "63 8 10 28 5825 - Creekside Commons - Boston Scientific" at bounding box center [399, 559] width 198 height 64
click at [347, 533] on div "5825 - [GEOGRAPHIC_DATA] - [GEOGRAPHIC_DATA] Scientific" at bounding box center [398, 559] width 177 height 52
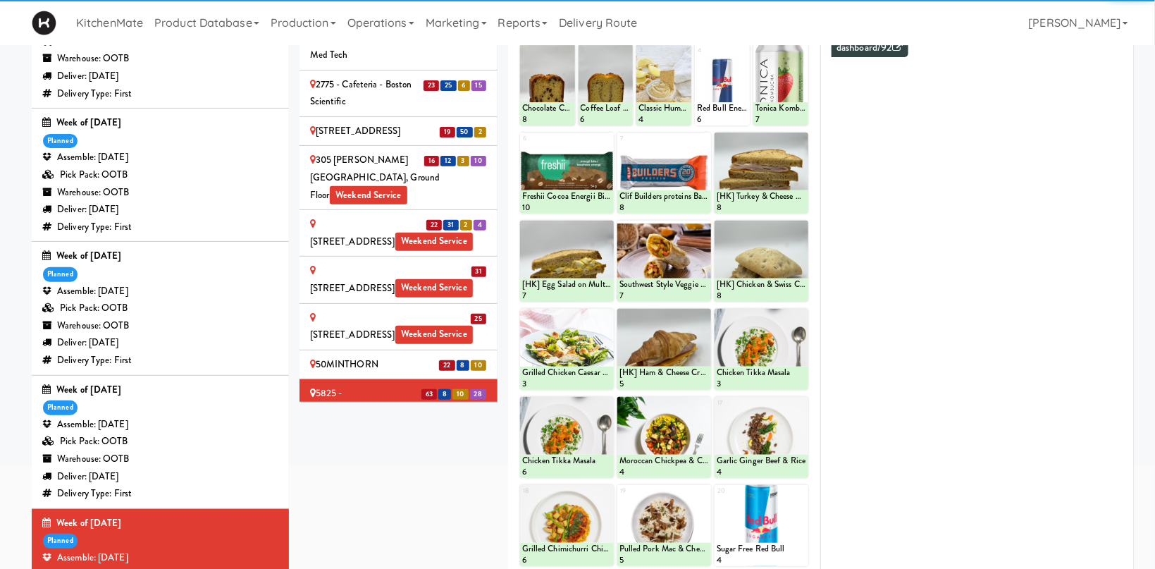
scroll to position [192, 0]
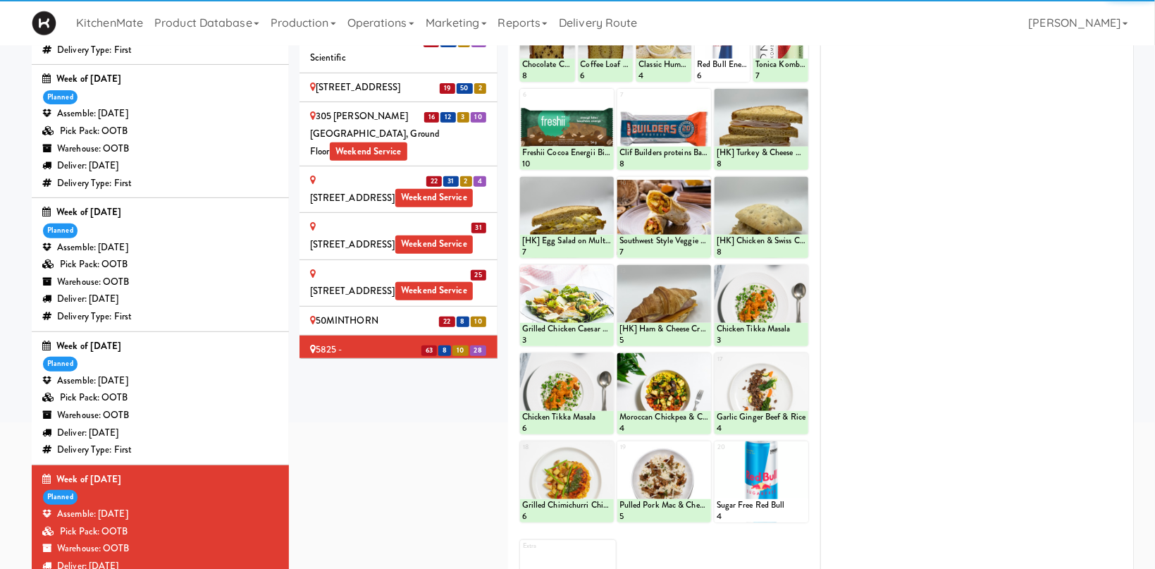
click at [662, 512] on div "5" at bounding box center [665, 516] width 90 height 12
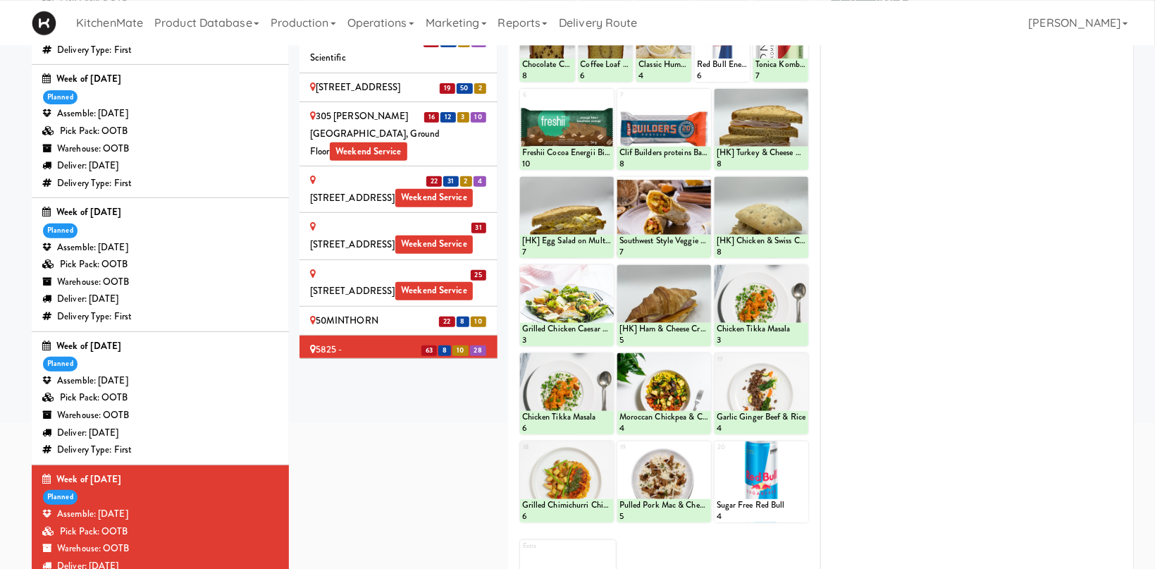
click at [380, 405] on div "[STREET_ADDRESS]" at bounding box center [398, 414] width 177 height 18
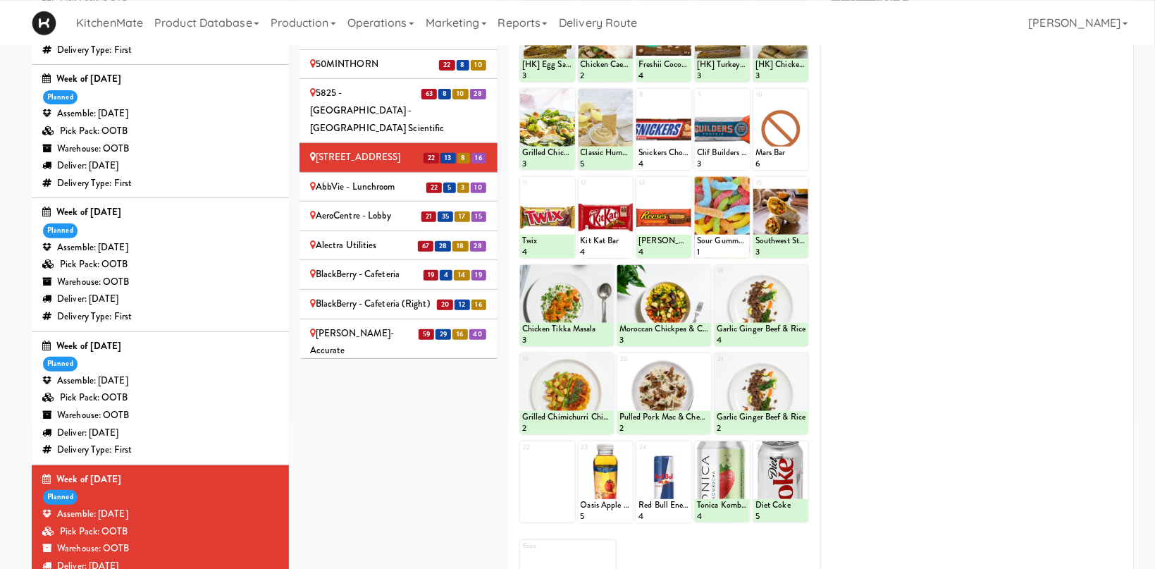
scroll to position [430, 0]
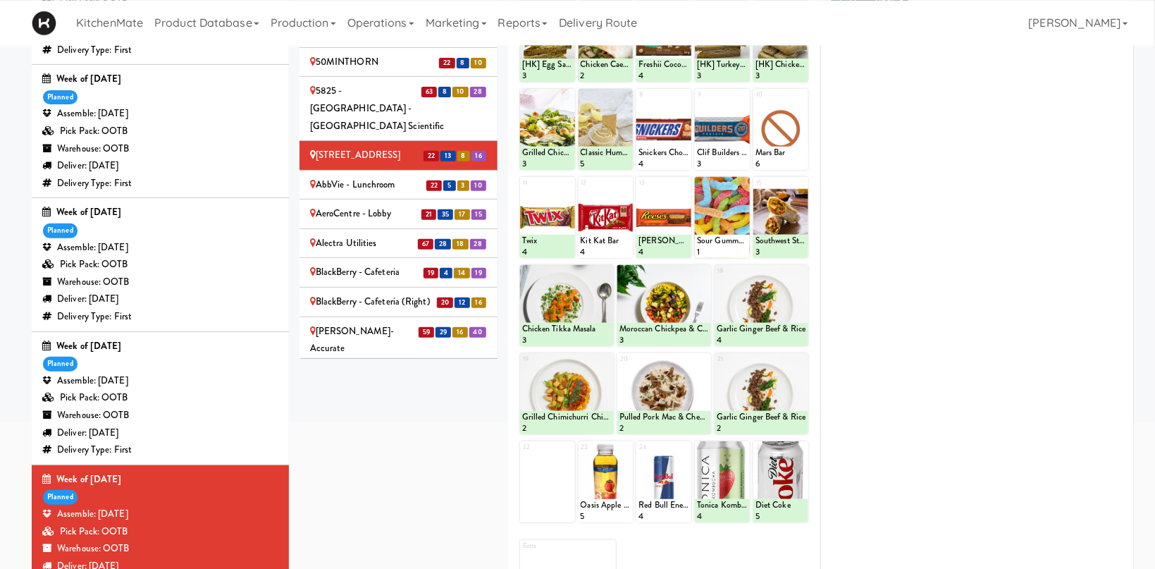
click at [402, 176] on div "AbbVie - Lunchroom" at bounding box center [398, 185] width 177 height 18
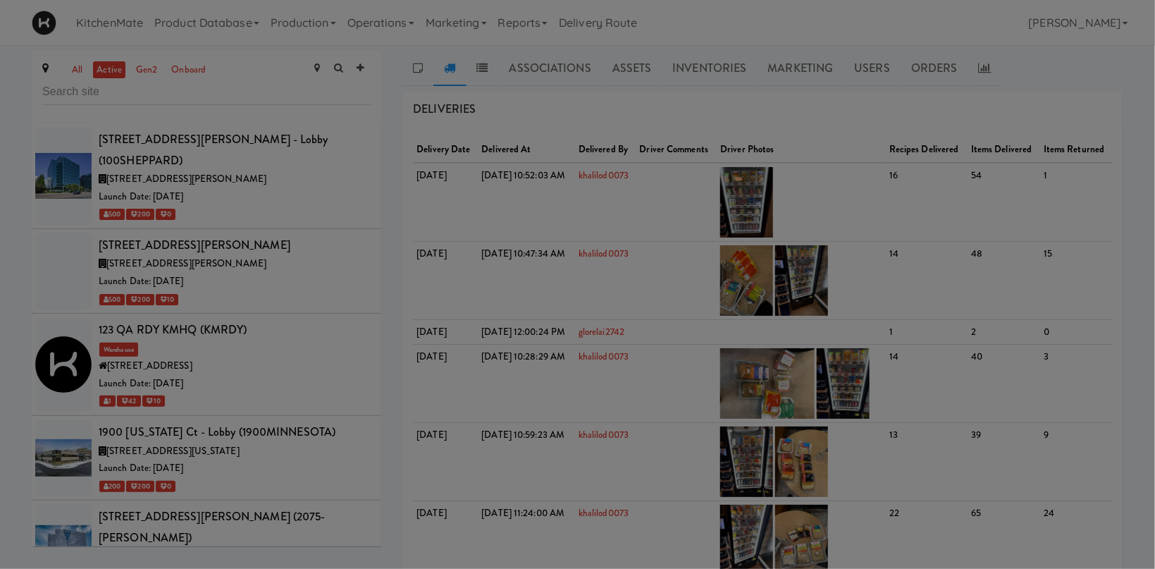
scroll to position [950, 0]
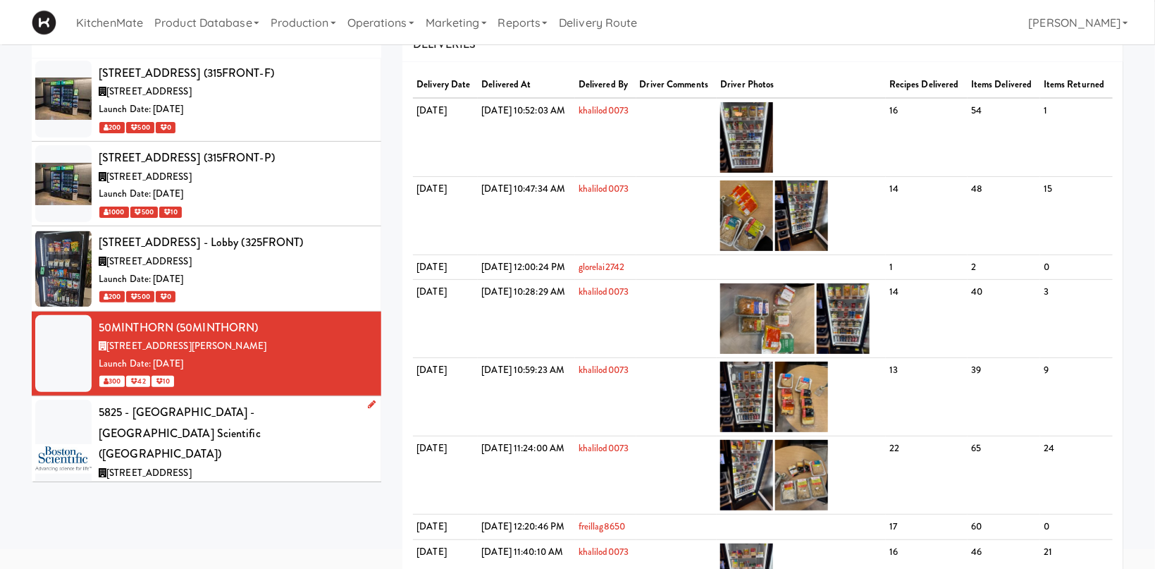
click at [302, 402] on div "5825 - Creekside Commons - Boston Scientific (BAYLIS5)" at bounding box center [235, 433] width 272 height 63
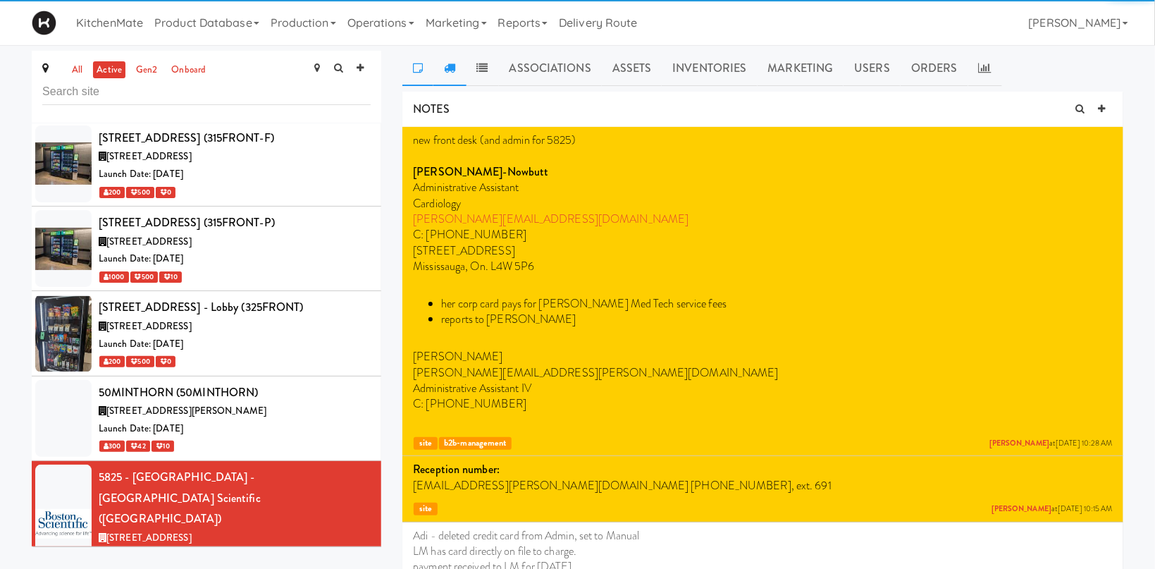
click at [454, 71] on icon at bounding box center [449, 67] width 11 height 11
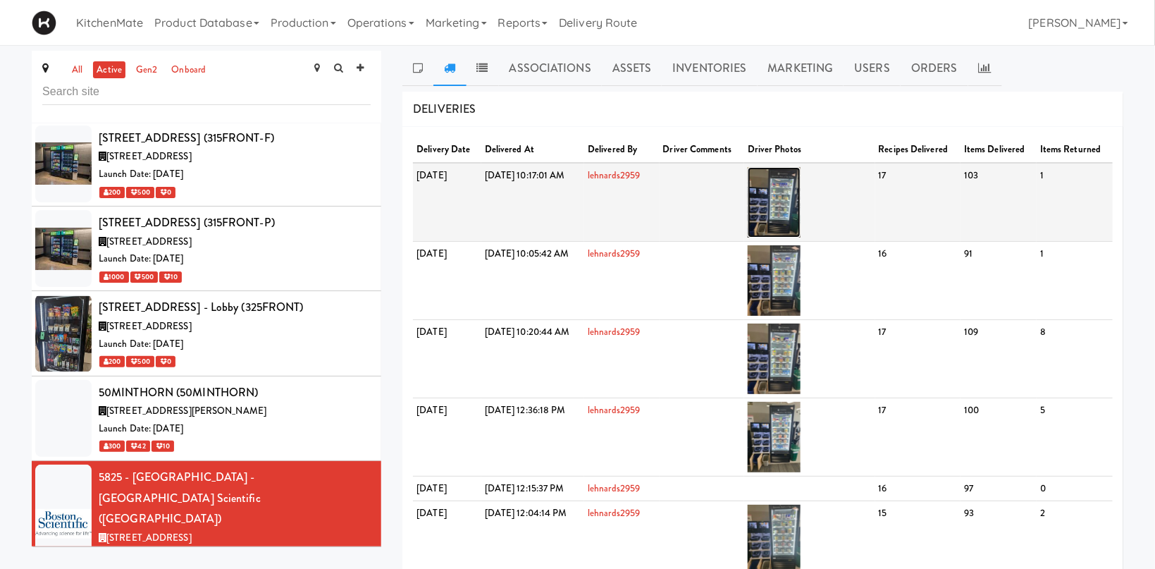
click at [801, 217] on img at bounding box center [774, 202] width 53 height 70
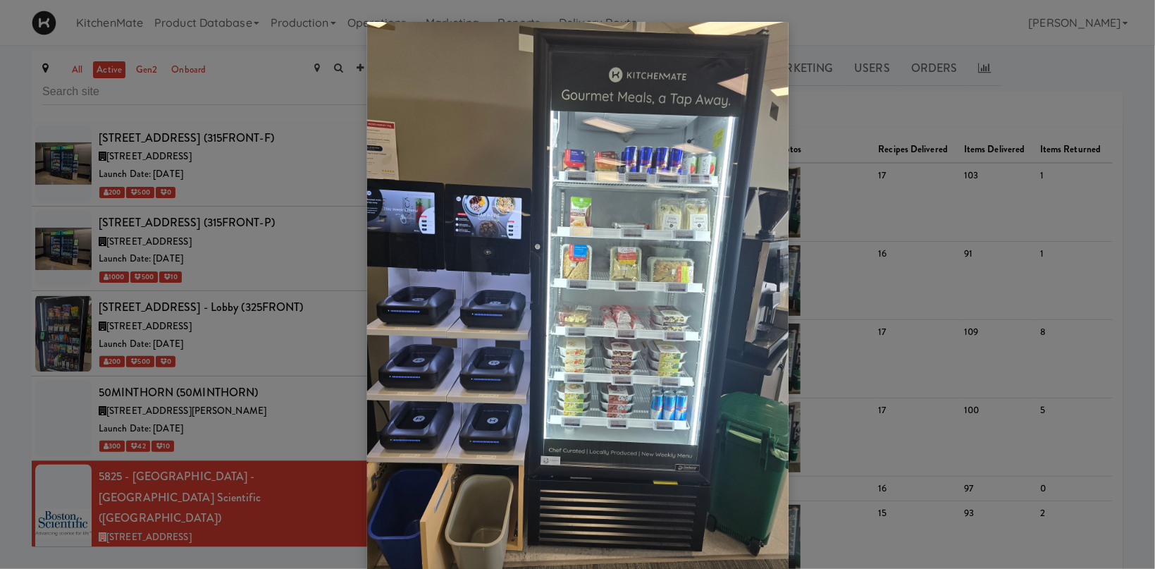
click at [211, 360] on div at bounding box center [577, 284] width 1155 height 569
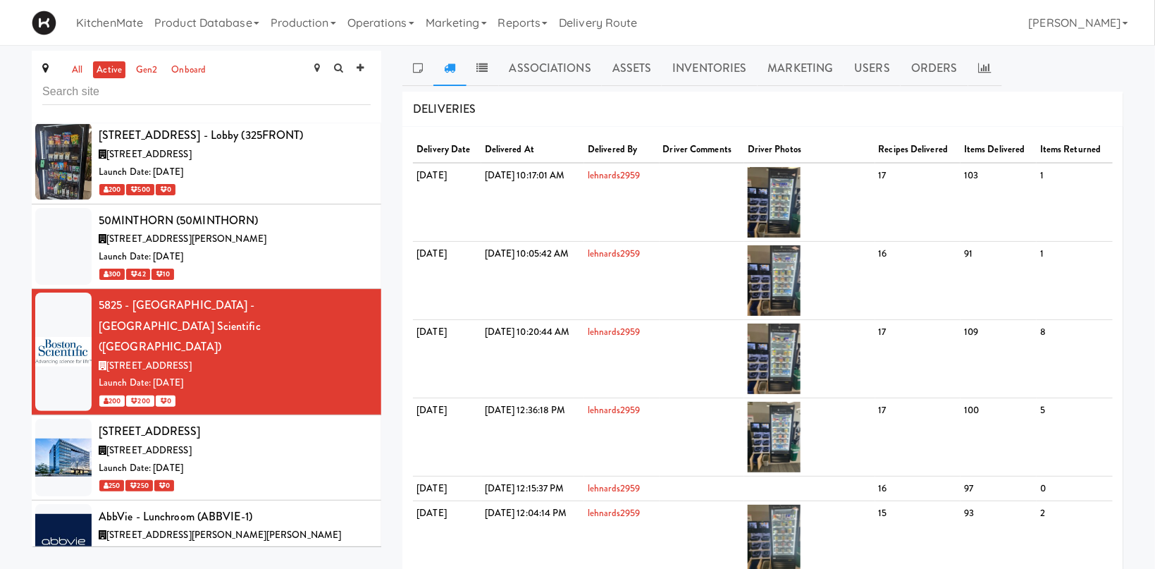
scroll to position [1123, 0]
click at [241, 420] on div "6925 Century Avenue (6925CENTURY)" at bounding box center [235, 430] width 272 height 21
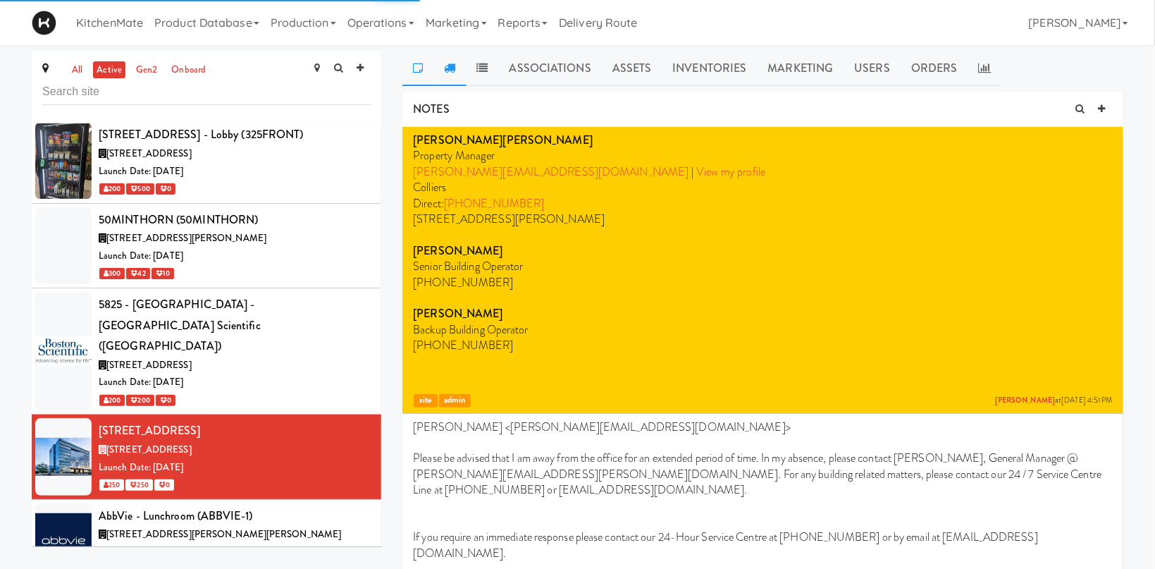
click at [461, 72] on link at bounding box center [449, 68] width 32 height 35
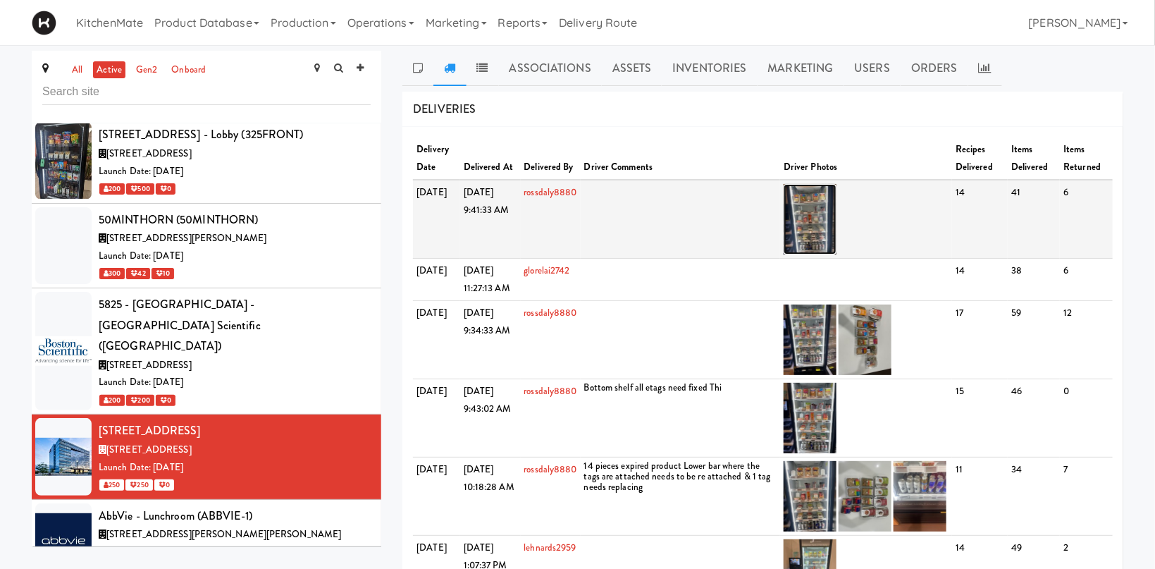
click at [813, 218] on img at bounding box center [810, 219] width 53 height 70
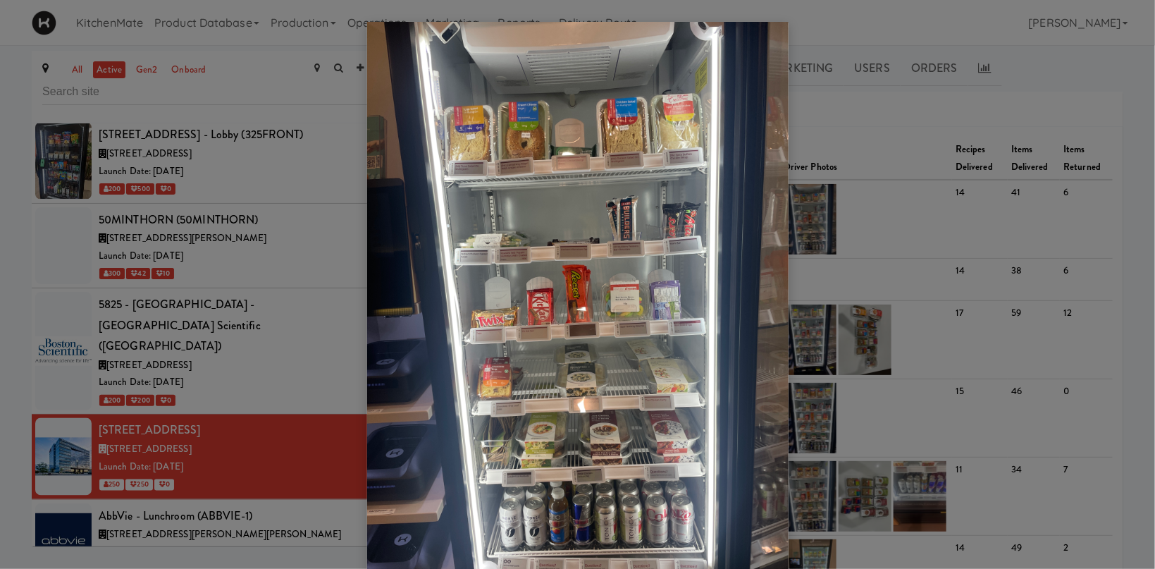
click at [240, 361] on div at bounding box center [577, 284] width 1155 height 569
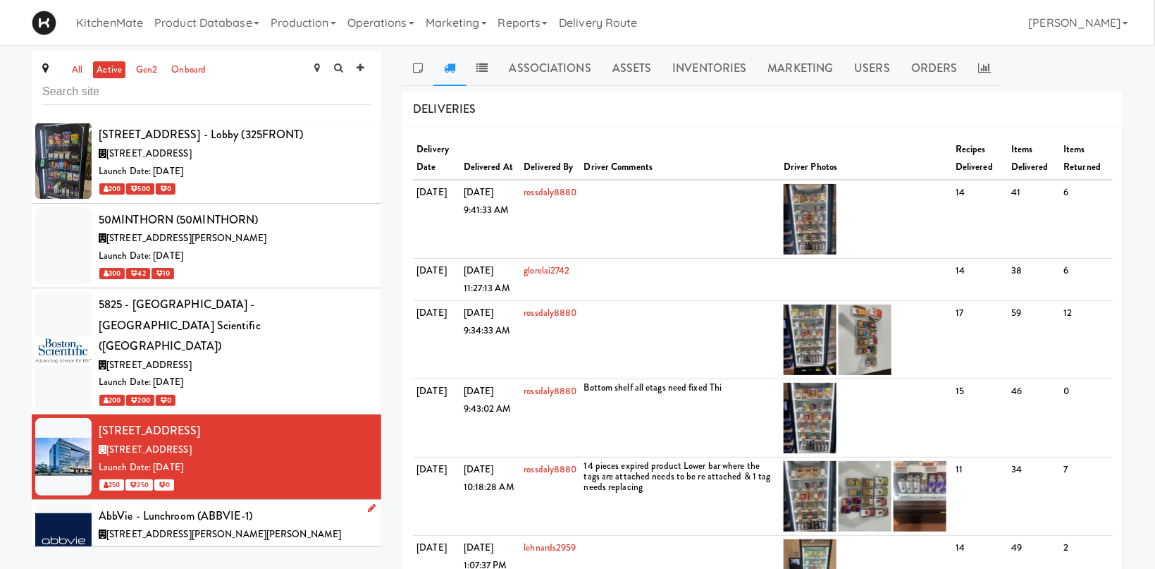
click at [232, 543] on div "Launch Date: Oct 02, 2023" at bounding box center [235, 552] width 272 height 18
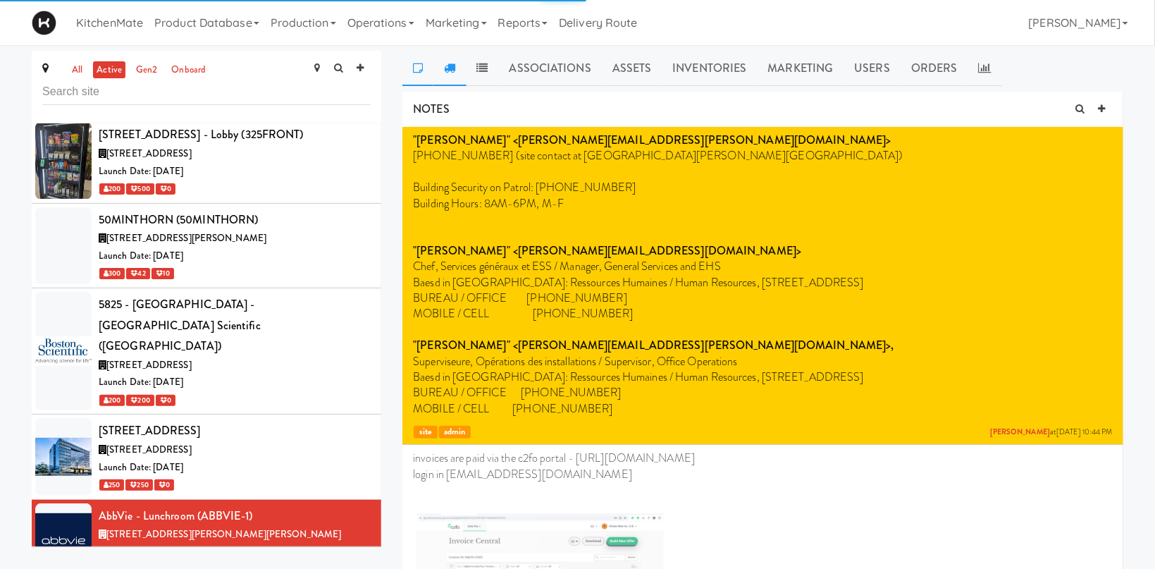
click at [450, 70] on icon at bounding box center [449, 67] width 11 height 11
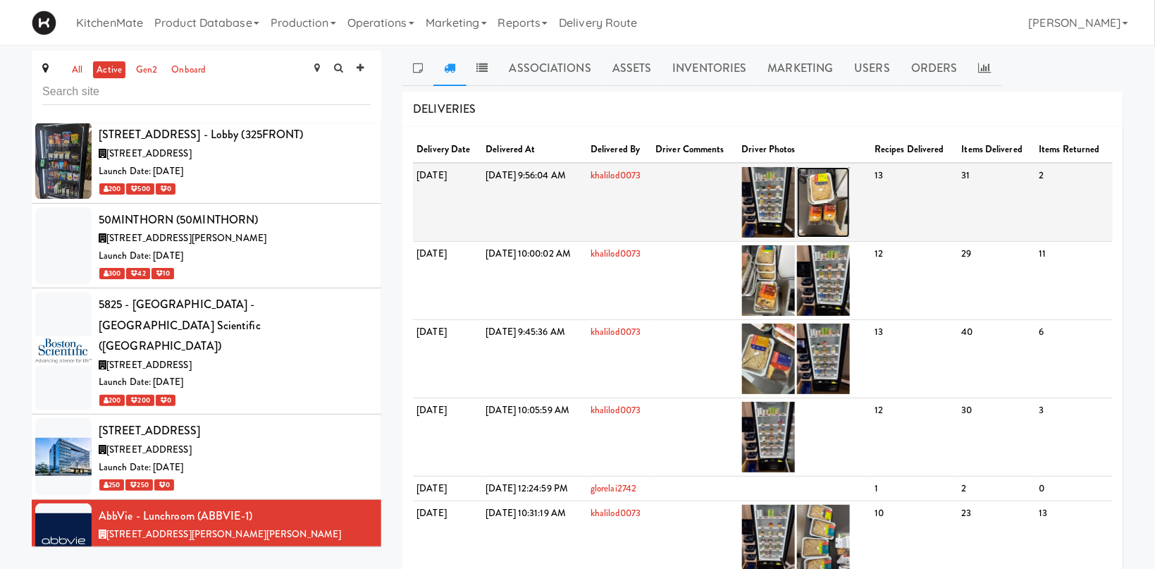
click at [850, 203] on img at bounding box center [823, 202] width 53 height 70
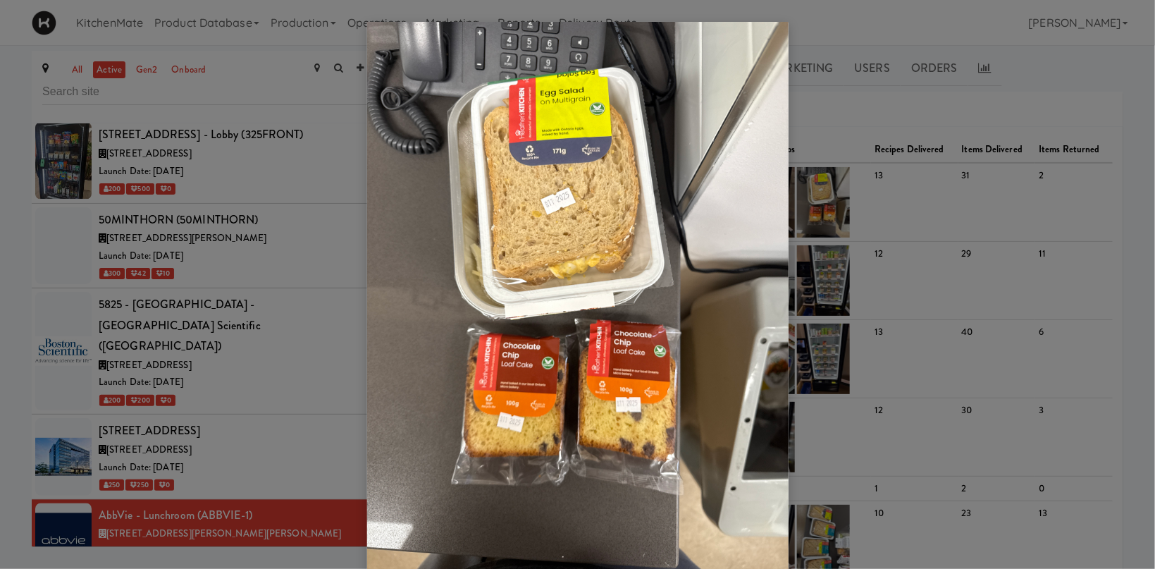
click at [900, 153] on div at bounding box center [577, 284] width 1155 height 569
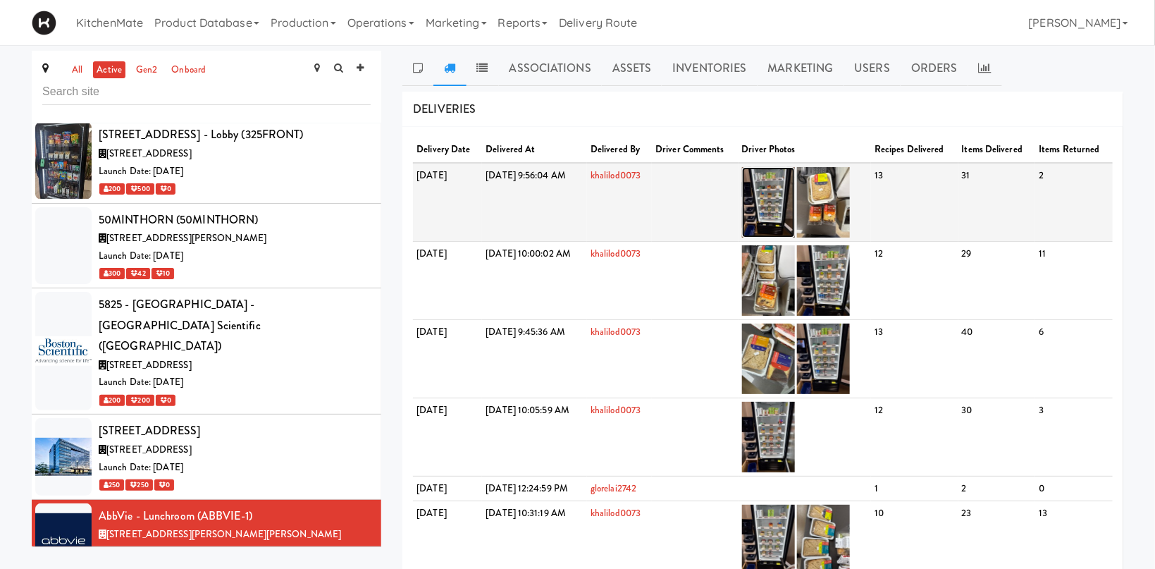
click at [795, 184] on img at bounding box center [768, 202] width 53 height 70
